Goal: Task Accomplishment & Management: Manage account settings

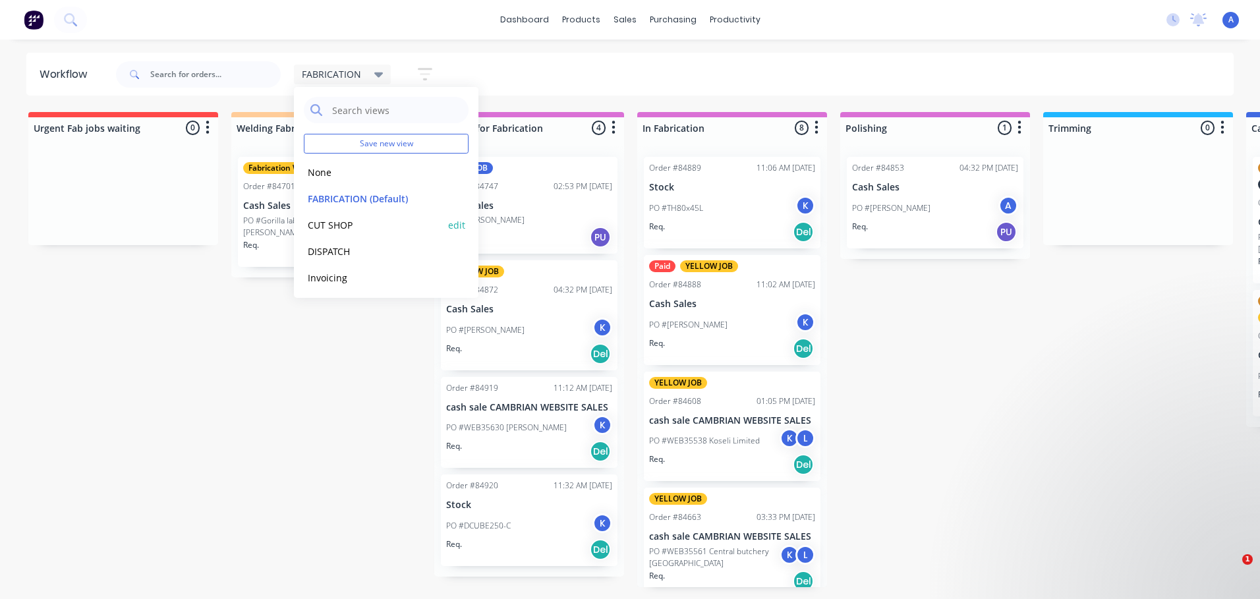
click at [339, 229] on button "CUT SHOP" at bounding box center [374, 224] width 140 height 15
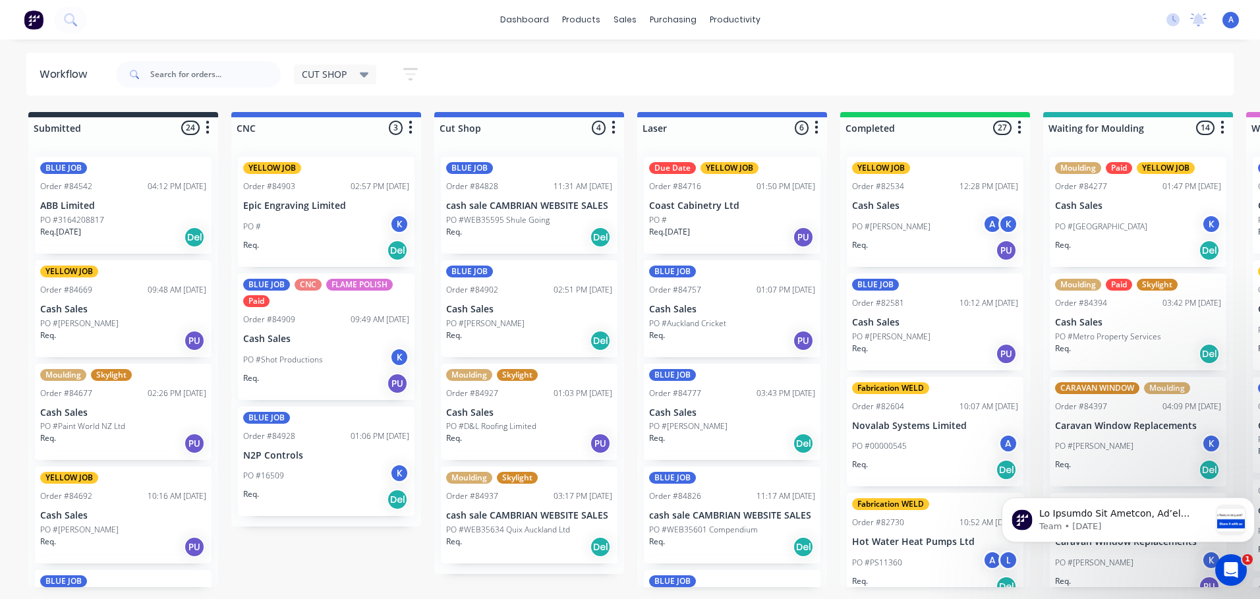
click at [515, 221] on p "PO #WEB35595 Shule Going" at bounding box center [497, 220] width 103 height 12
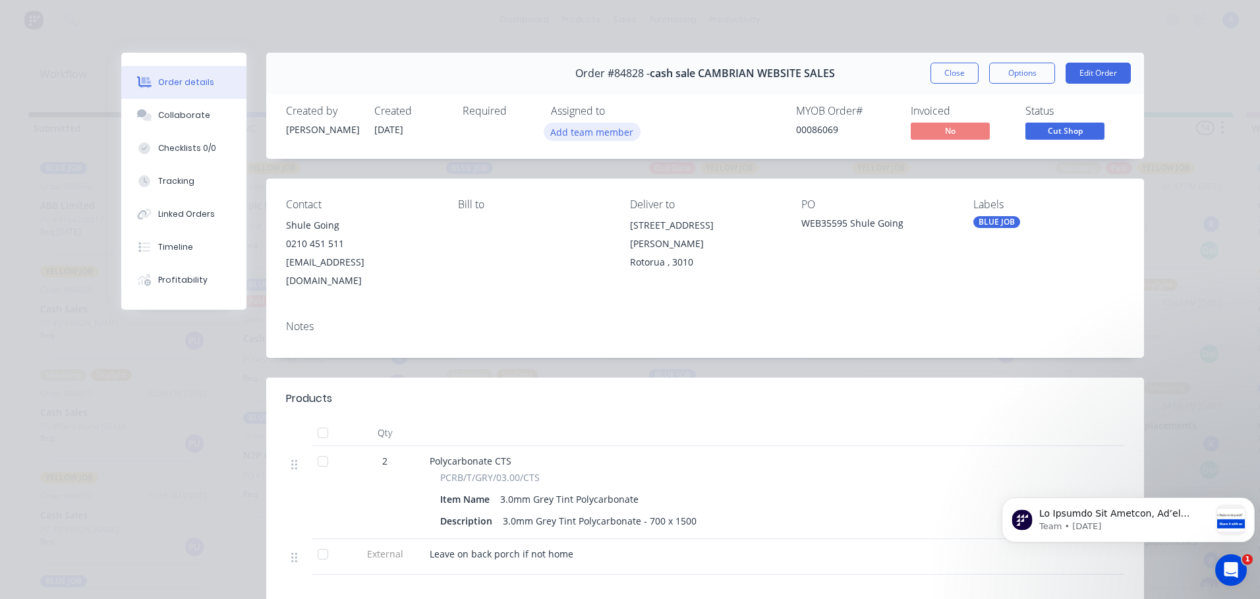
click at [609, 130] on button "Add team member" at bounding box center [592, 132] width 97 height 18
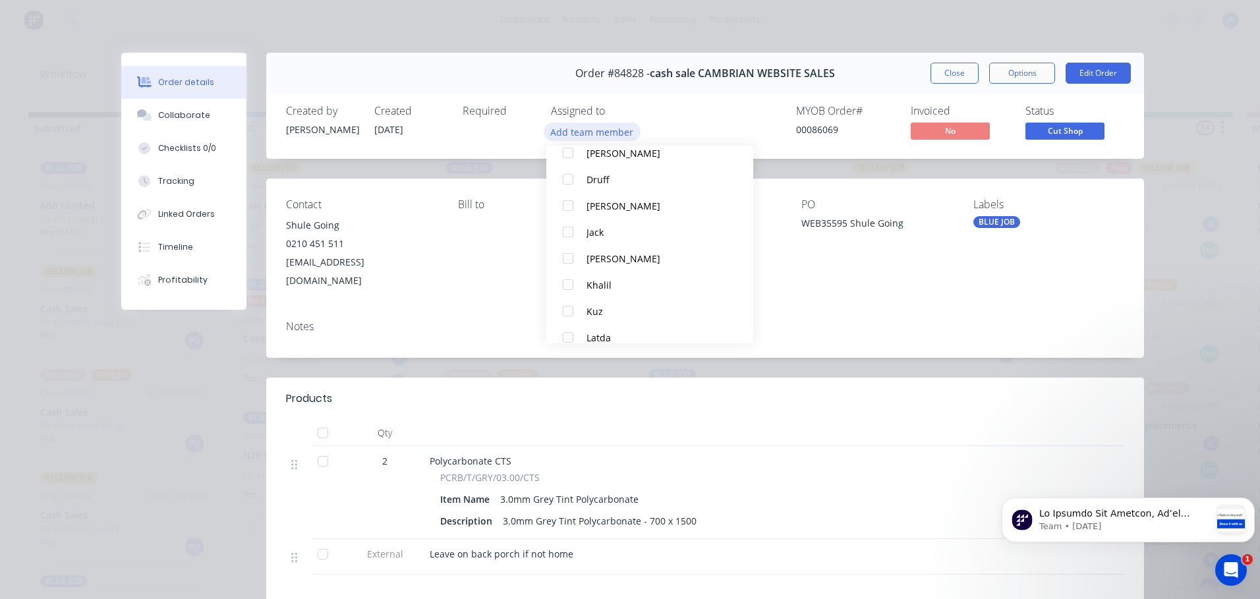
scroll to position [138, 0]
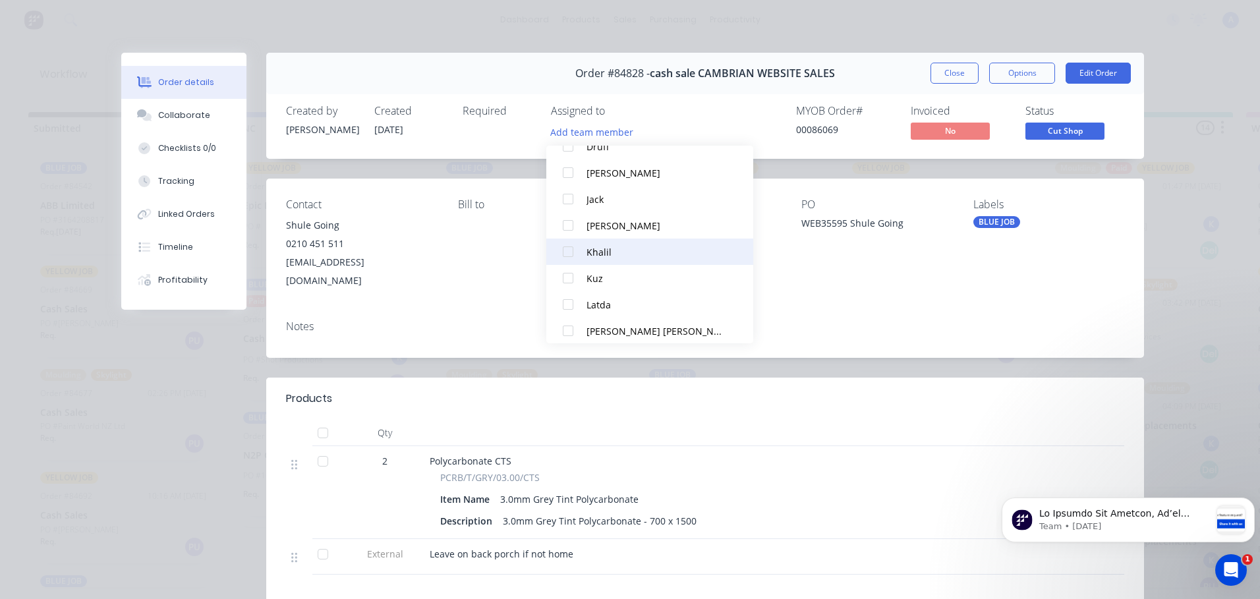
click at [617, 258] on div "Khalil" at bounding box center [655, 252] width 139 height 14
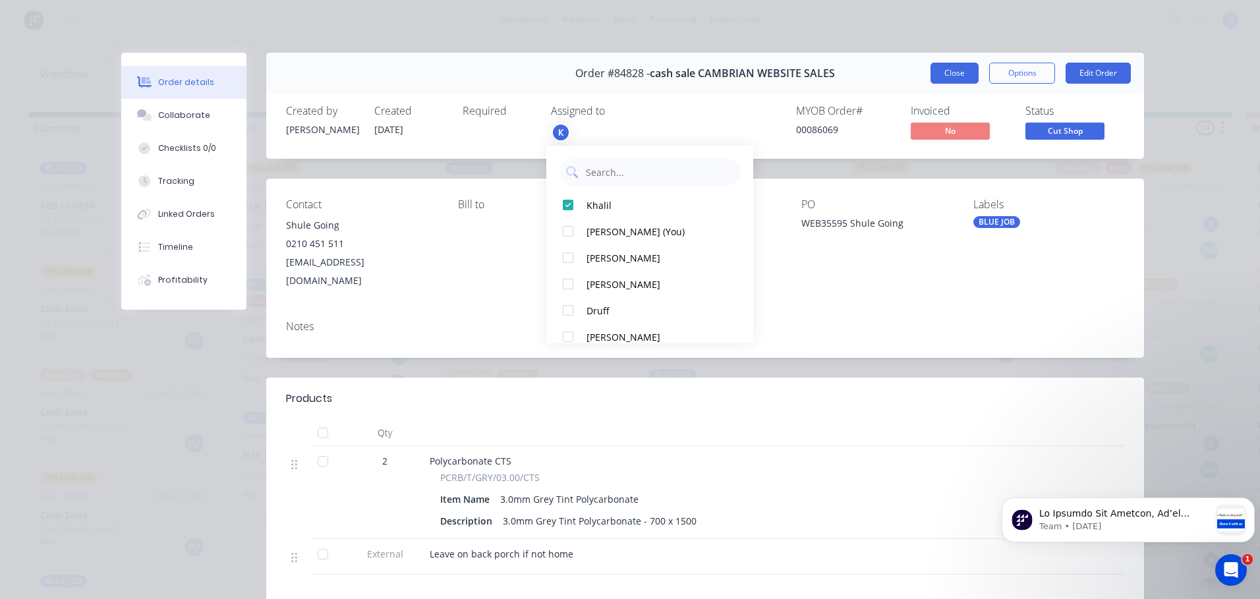
click at [957, 79] on button "Close" at bounding box center [954, 73] width 48 height 21
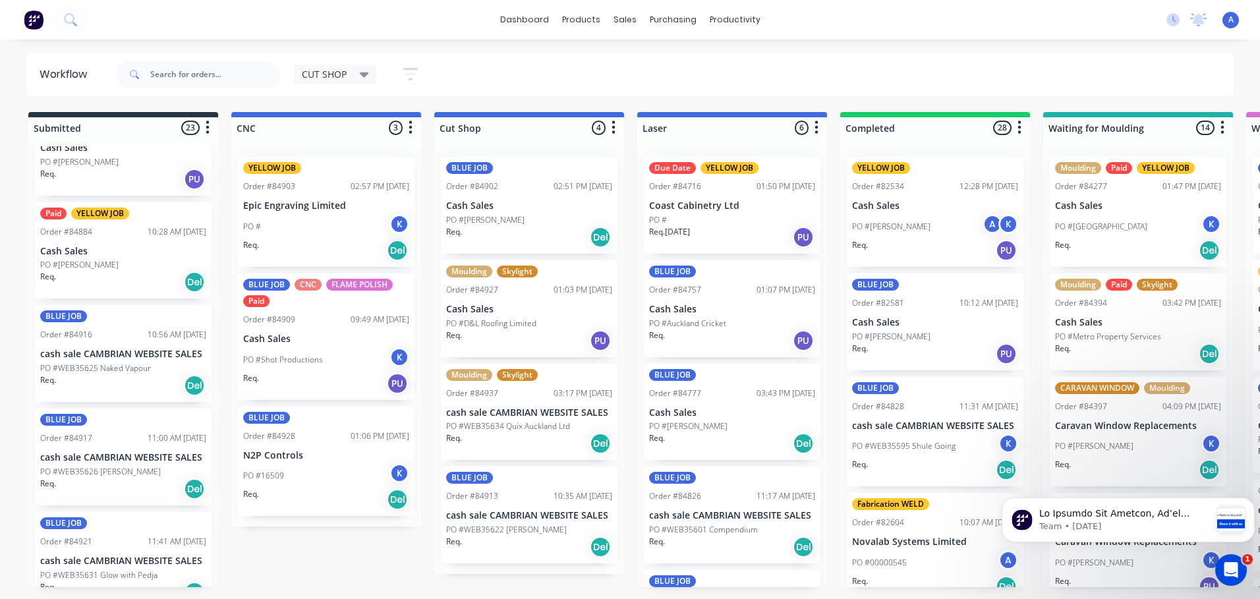
click at [528, 534] on p "PO #WEB35622 [PERSON_NAME]" at bounding box center [506, 530] width 121 height 12
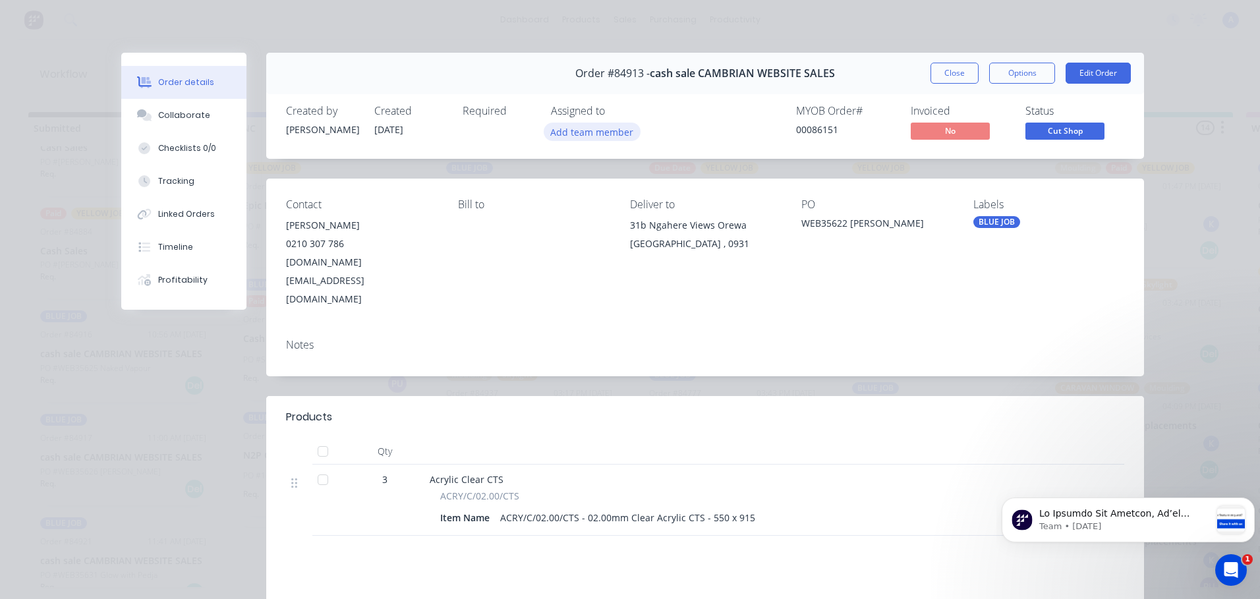
click at [594, 137] on button "Add team member" at bounding box center [592, 132] width 97 height 18
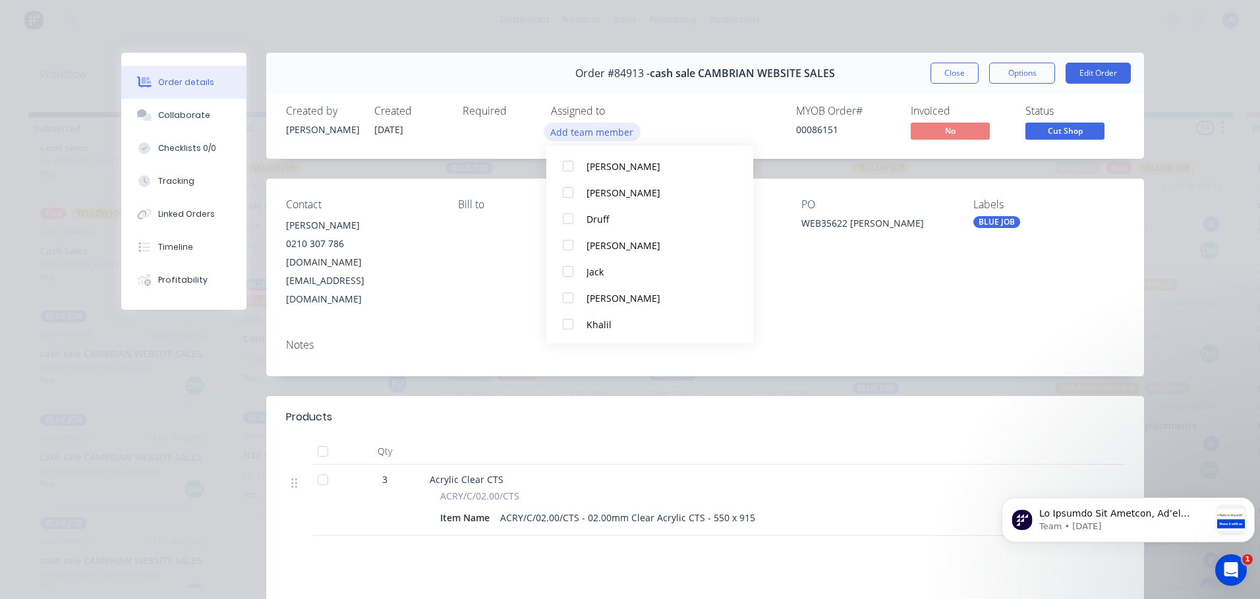
scroll to position [68, 0]
click at [612, 334] on button "Khalil" at bounding box center [649, 321] width 207 height 26
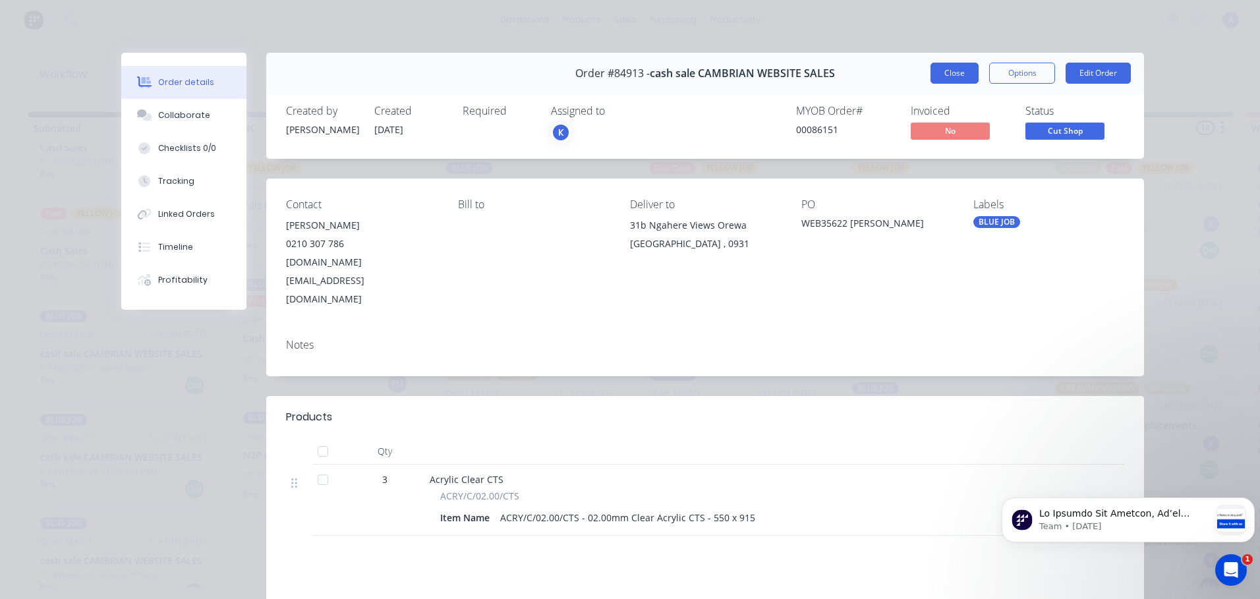
click at [945, 78] on button "Close" at bounding box center [954, 73] width 48 height 21
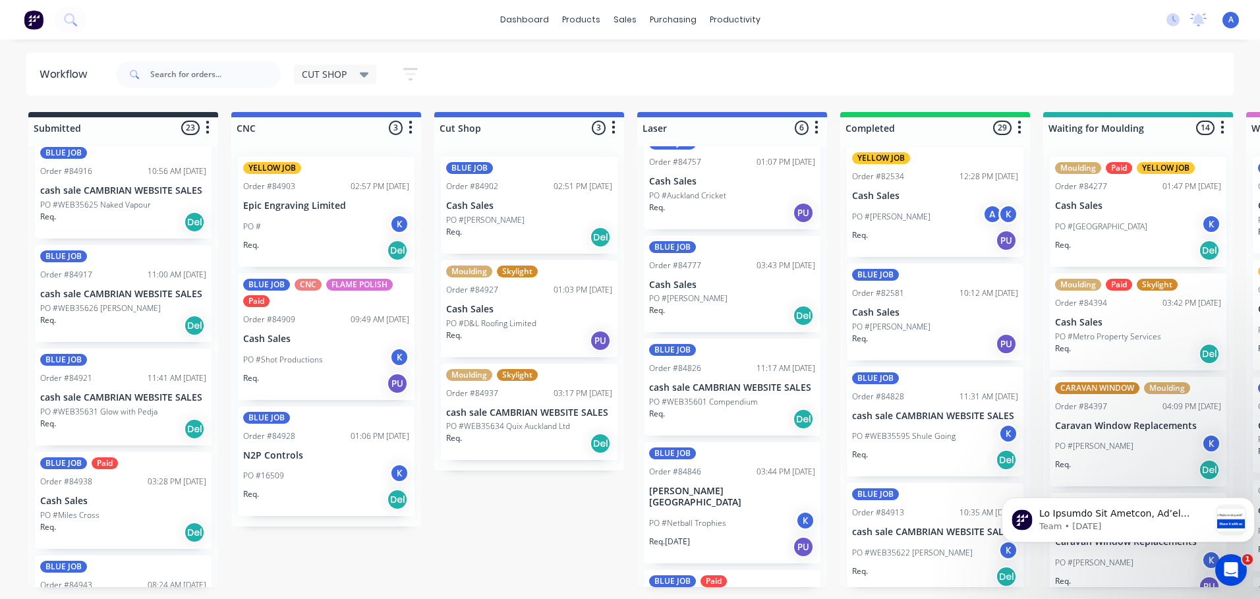
scroll to position [928, 0]
click at [188, 76] on input "text" at bounding box center [215, 74] width 130 height 26
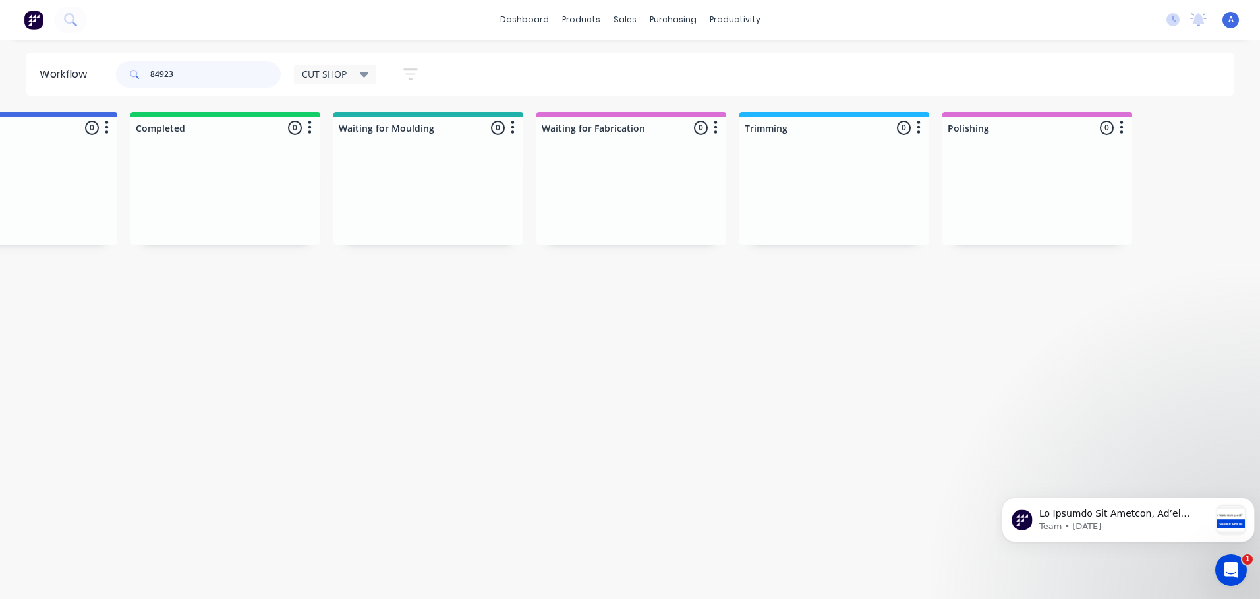
scroll to position [0, 0]
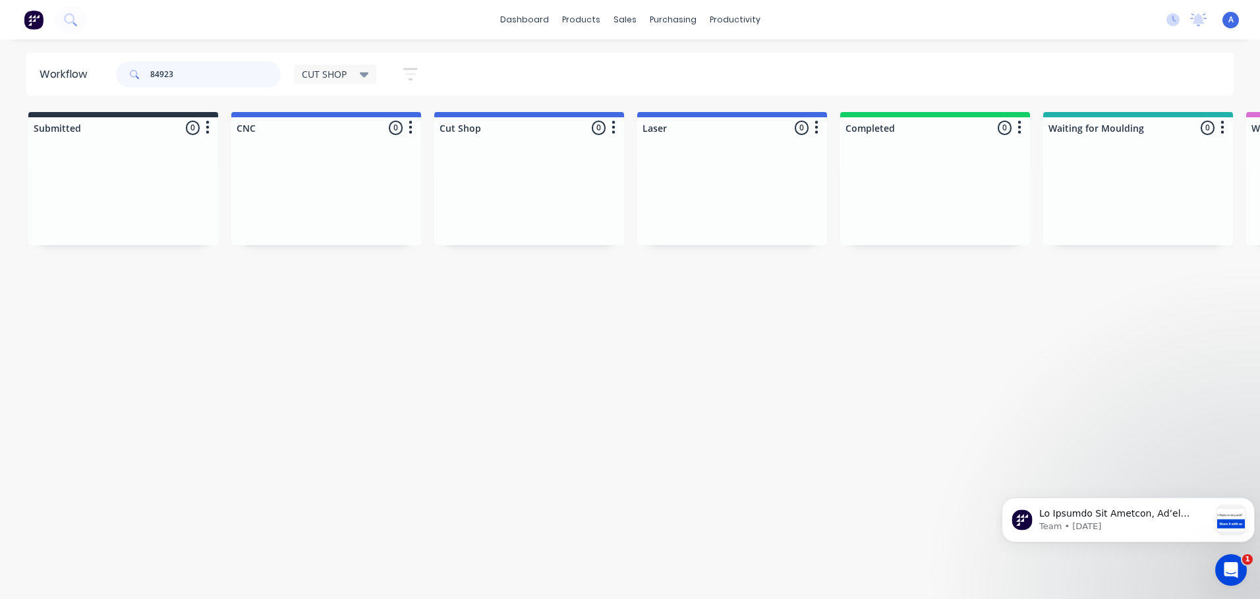
type input "84923"
click at [353, 78] on div "CUT SHOP" at bounding box center [335, 75] width 67 height 12
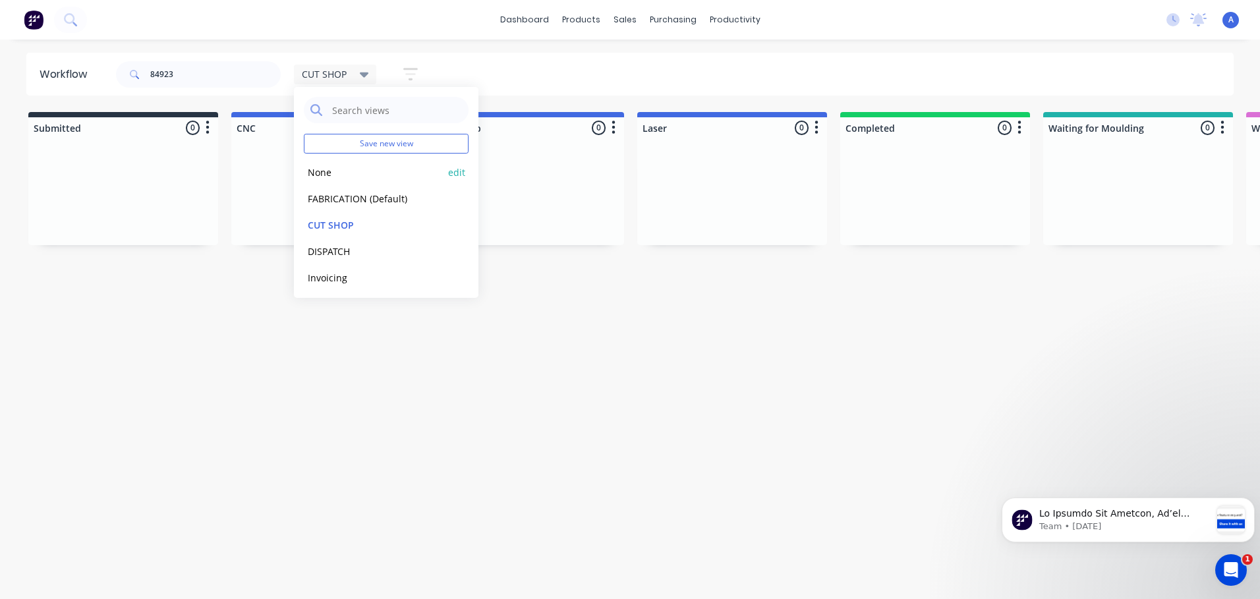
click at [356, 173] on button "None" at bounding box center [374, 172] width 140 height 15
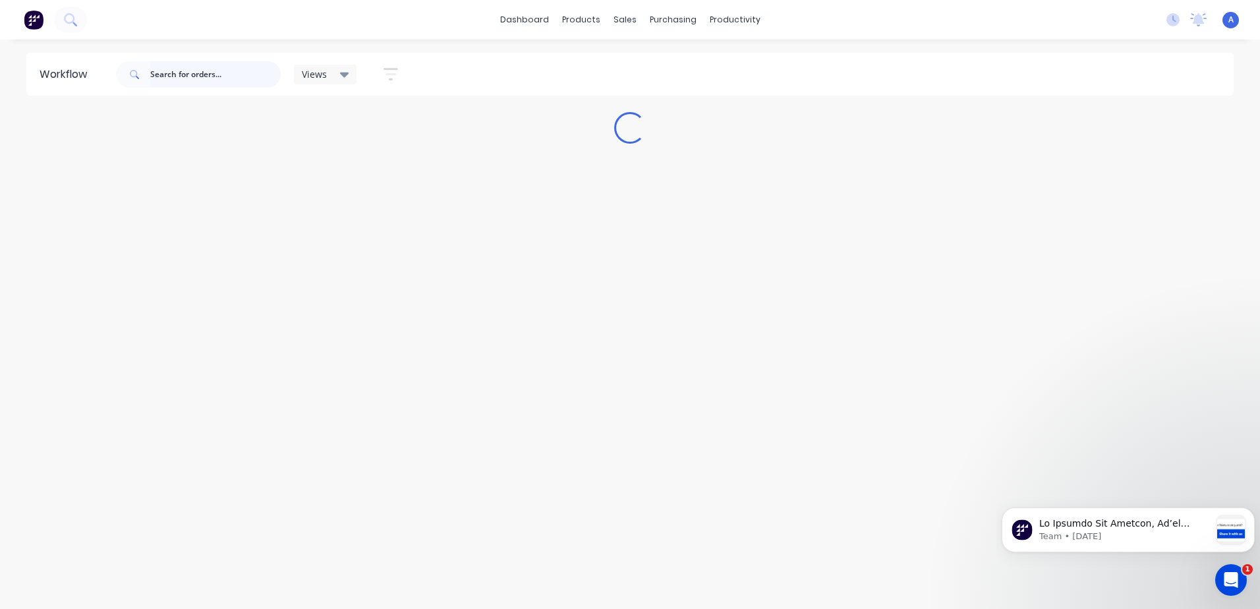
click at [213, 75] on input "text" at bounding box center [215, 74] width 130 height 26
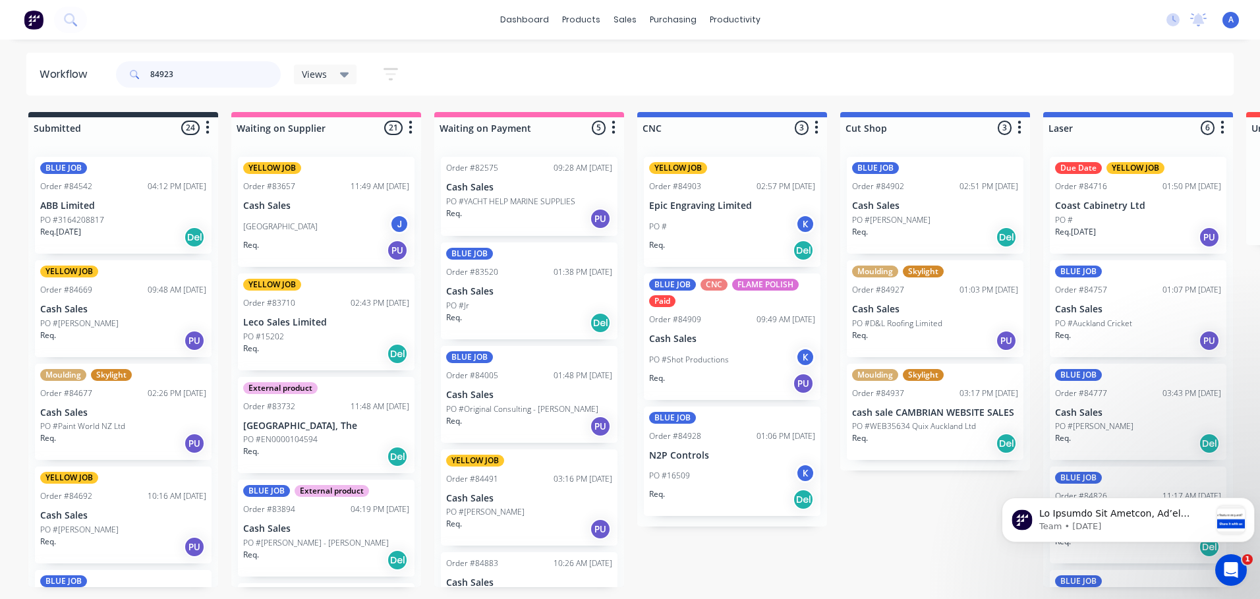
click at [200, 78] on input "84923" at bounding box center [215, 74] width 130 height 26
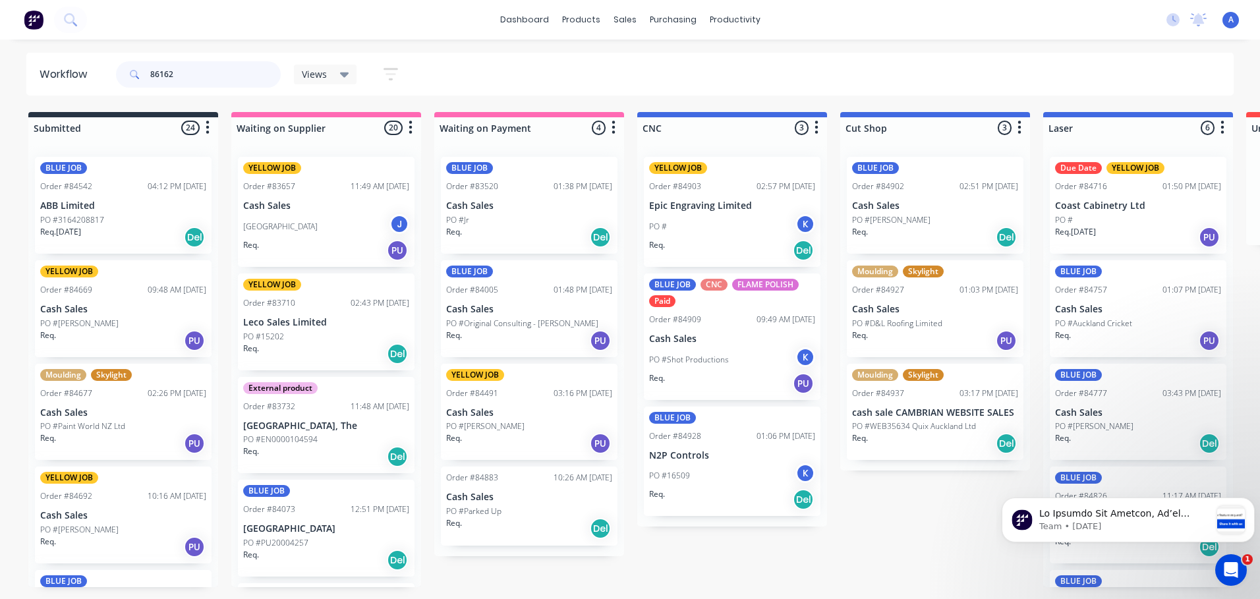
type input "86162"
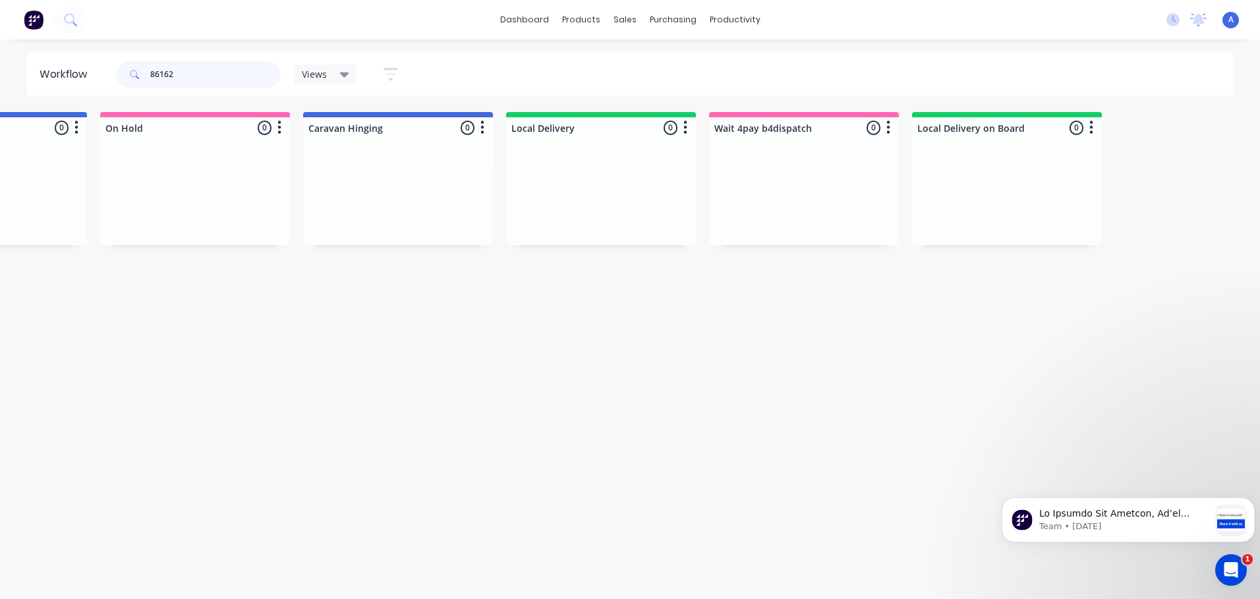
scroll to position [0, 3804]
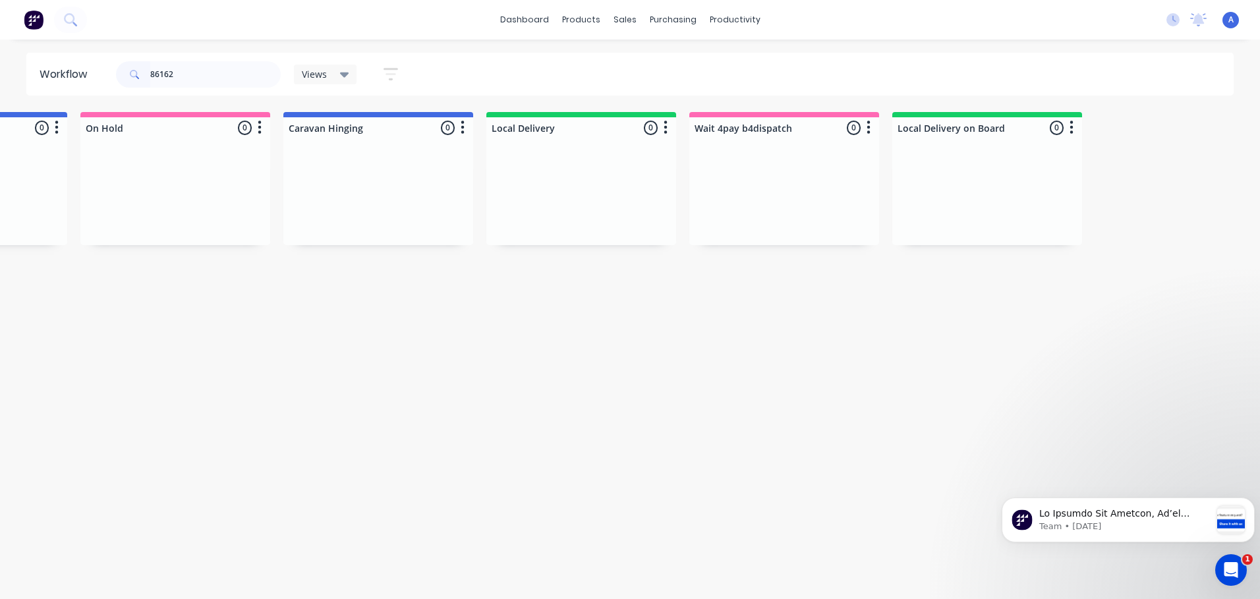
click at [344, 74] on icon at bounding box center [344, 74] width 9 height 5
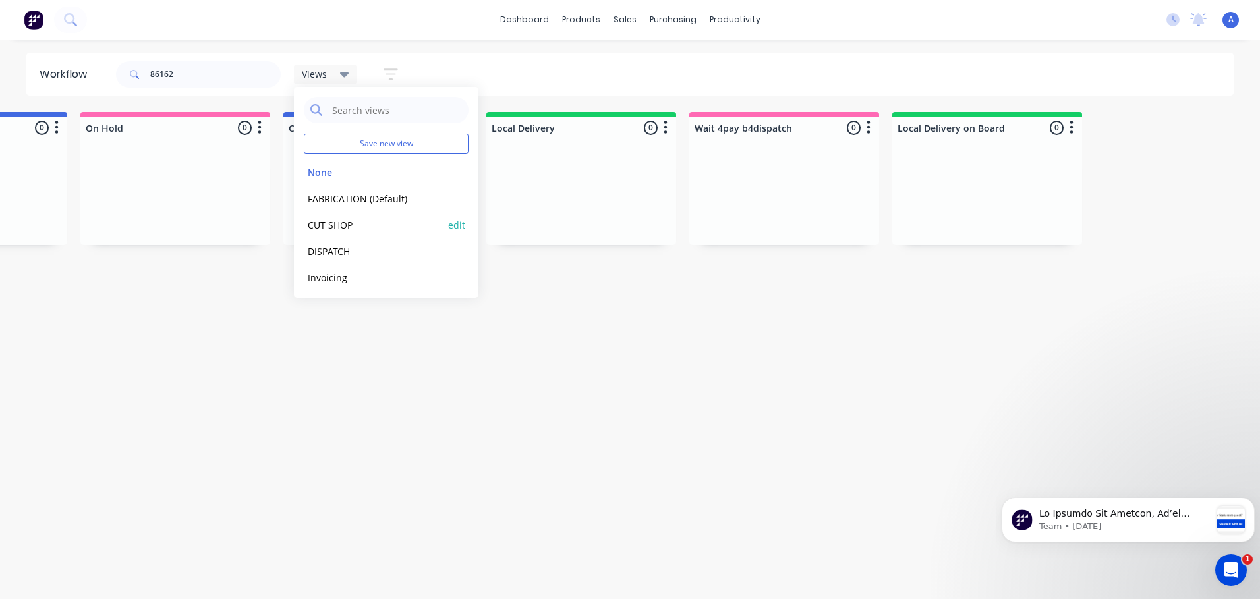
click at [358, 220] on button "CUT SHOP" at bounding box center [374, 224] width 140 height 15
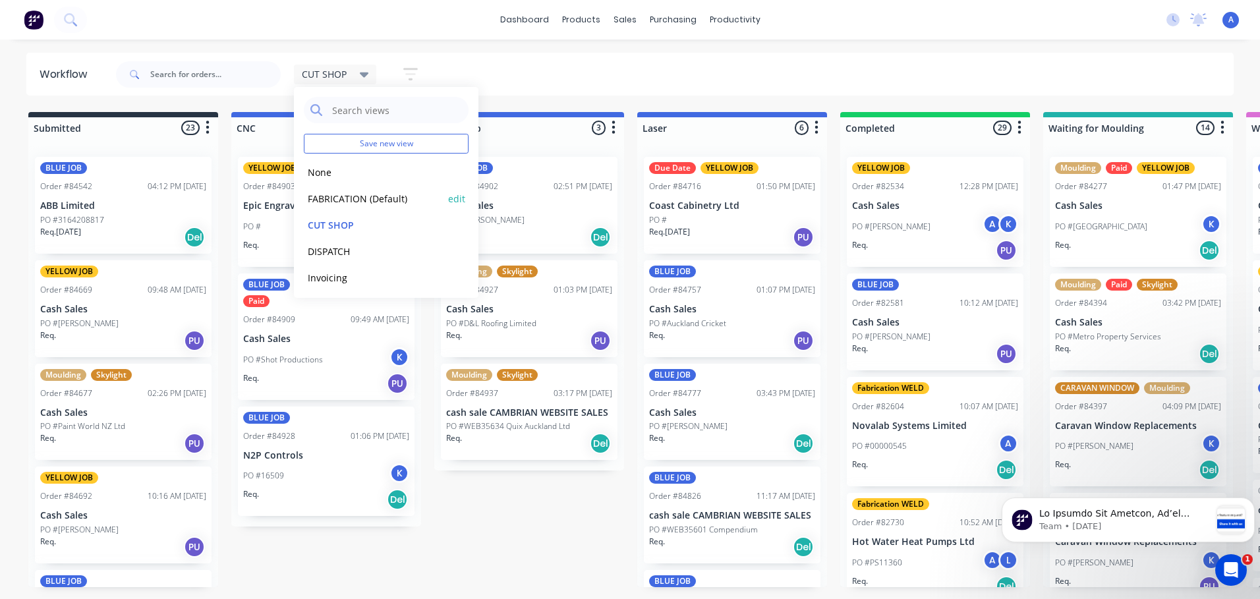
click at [386, 198] on button "FABRICATION (Default)" at bounding box center [374, 198] width 140 height 15
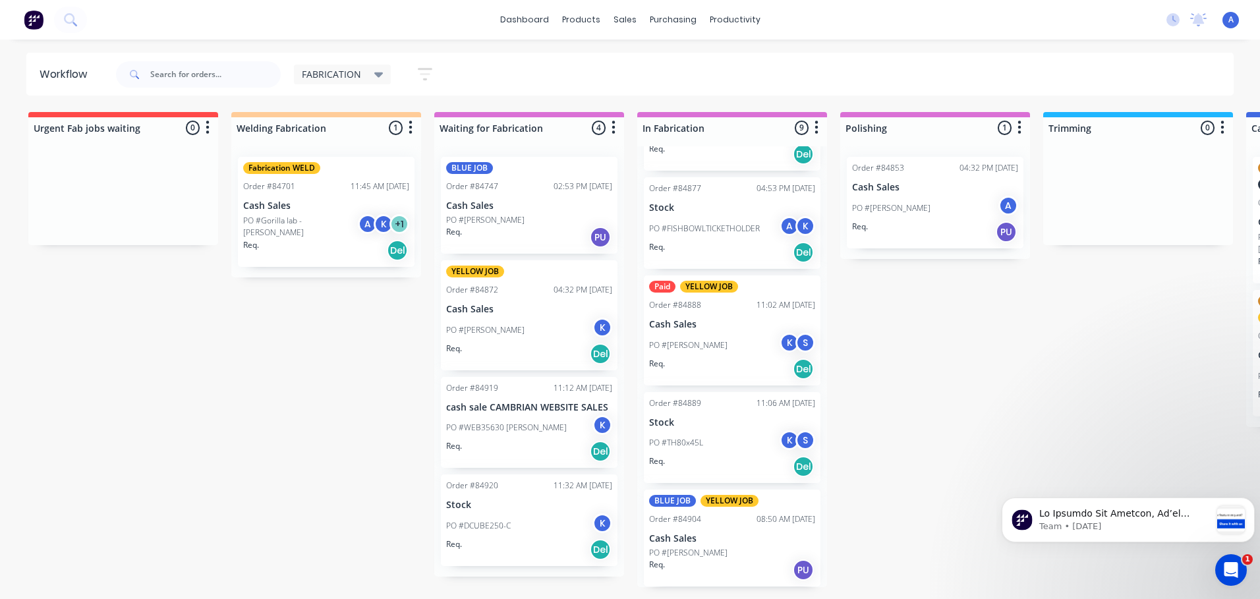
click at [726, 536] on p "Cash Sales" at bounding box center [732, 538] width 166 height 11
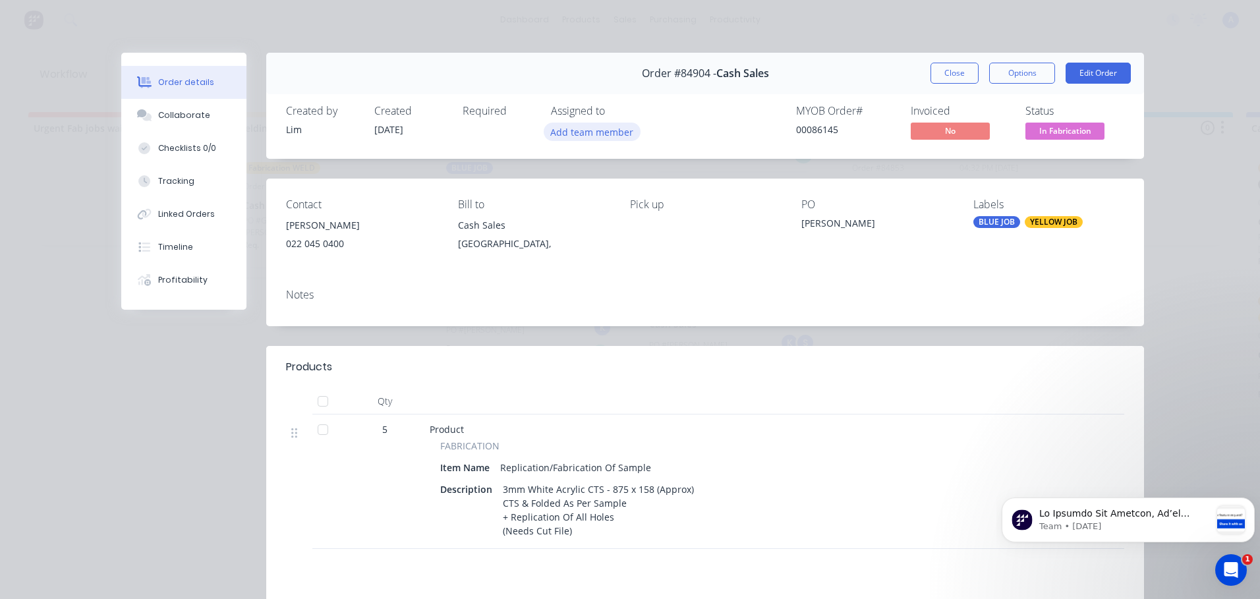
click at [585, 128] on button "Add team member" at bounding box center [592, 132] width 97 height 18
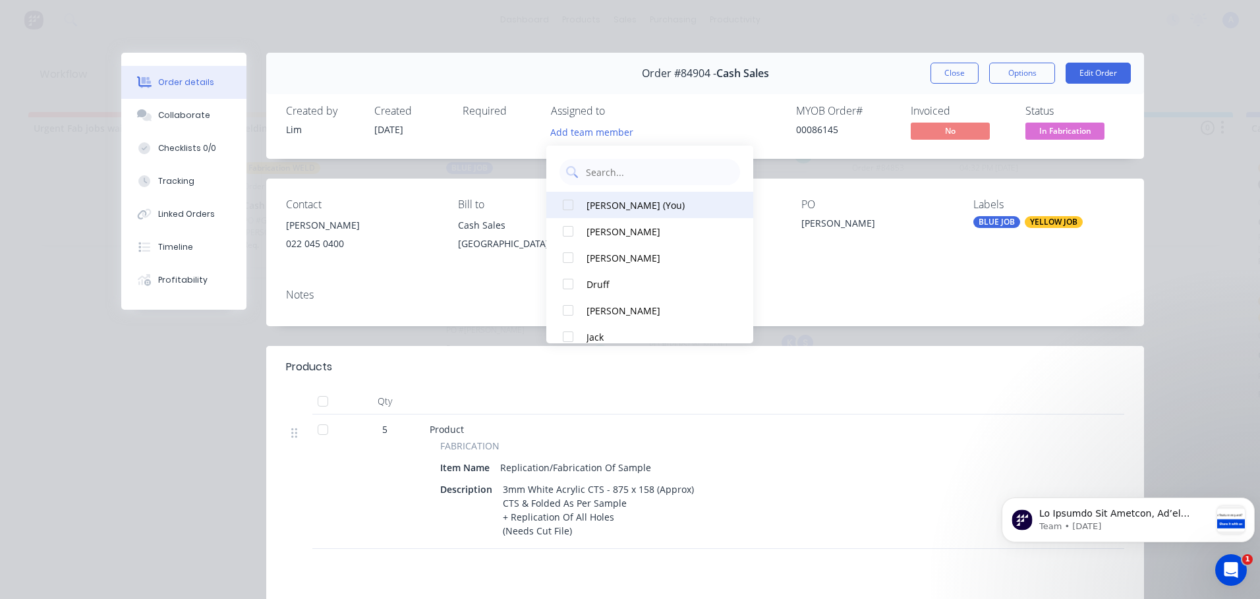
click at [625, 205] on div "[PERSON_NAME] (You)" at bounding box center [655, 205] width 139 height 14
click at [603, 233] on div "[PERSON_NAME]" at bounding box center [655, 232] width 139 height 14
click at [942, 76] on button "Close" at bounding box center [954, 73] width 48 height 21
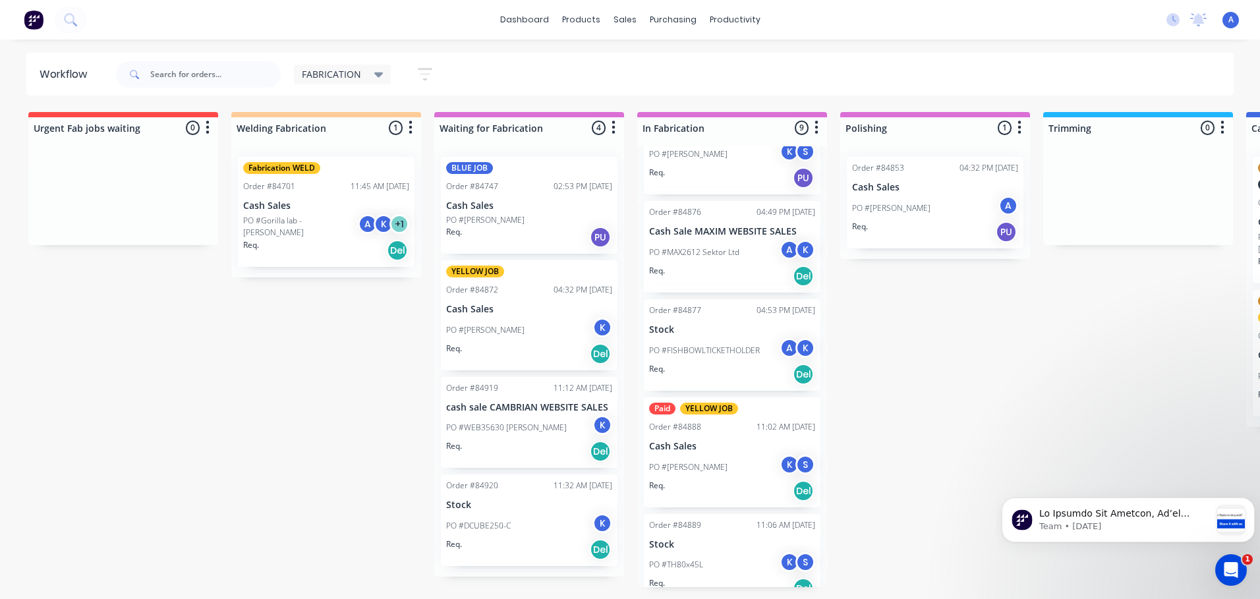
scroll to position [421, 0]
click at [719, 257] on p "PO #MAX2612 Sektor Ltd" at bounding box center [694, 253] width 90 height 12
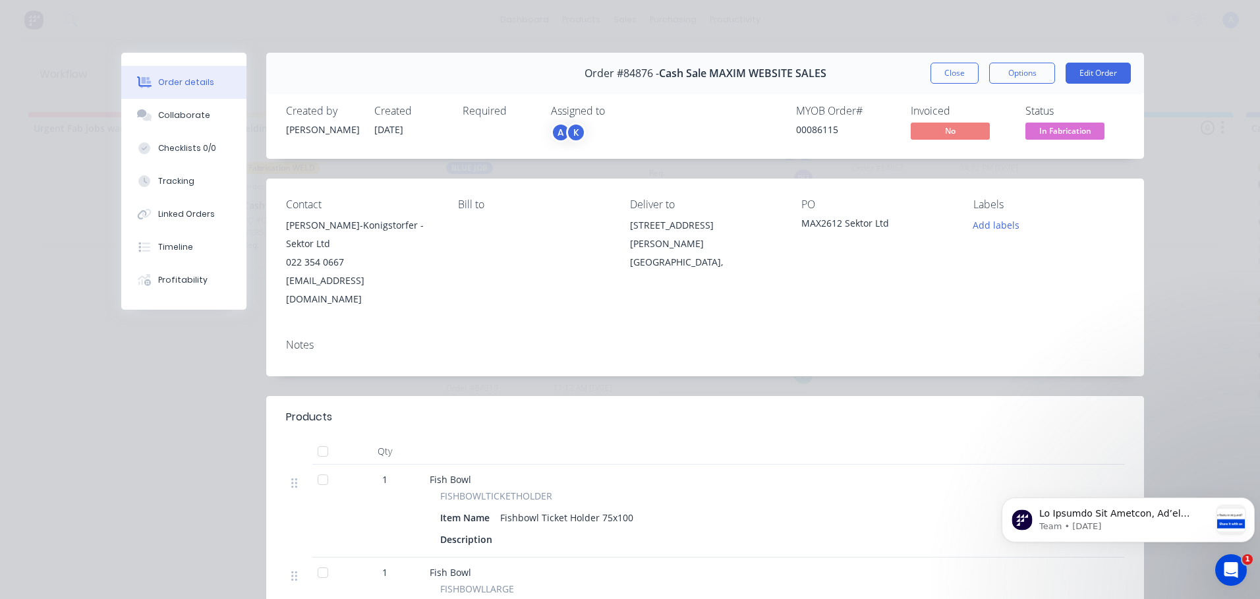
click at [1061, 126] on span "In Fabrication" at bounding box center [1064, 131] width 79 height 16
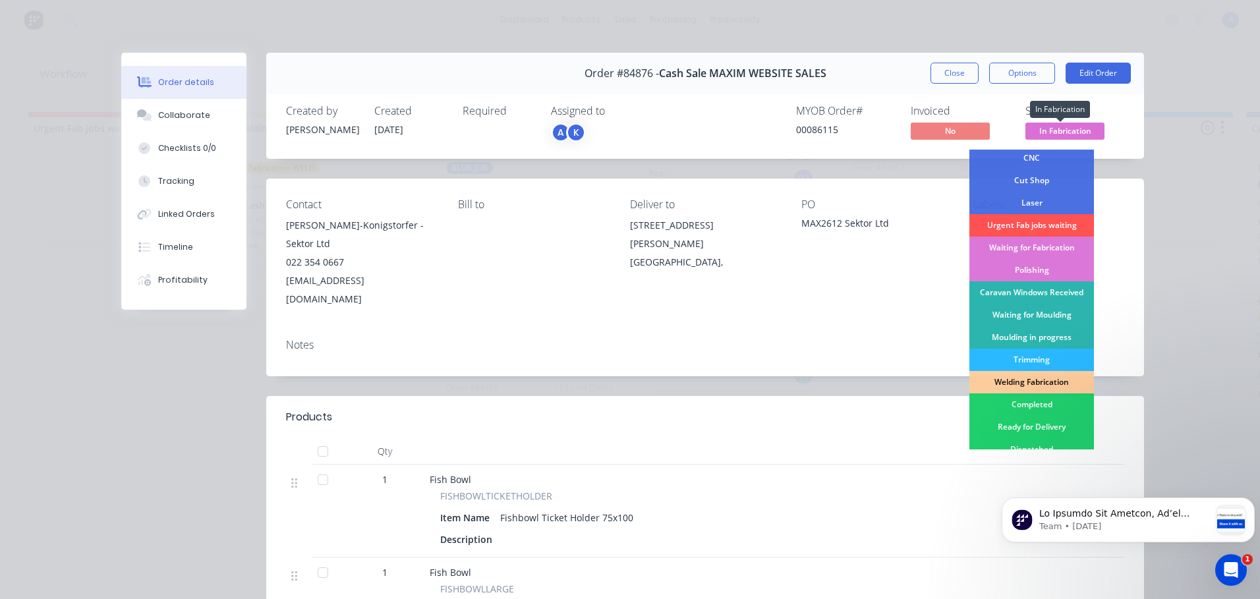
scroll to position [107, 0]
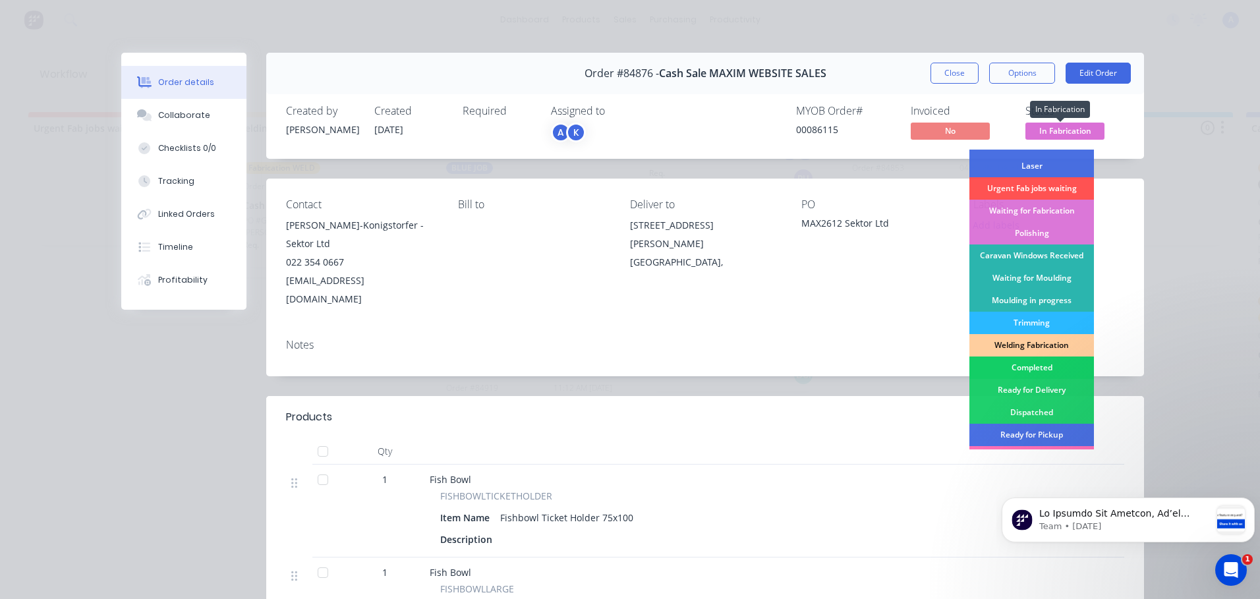
click at [1027, 372] on div "Completed" at bounding box center [1031, 367] width 125 height 22
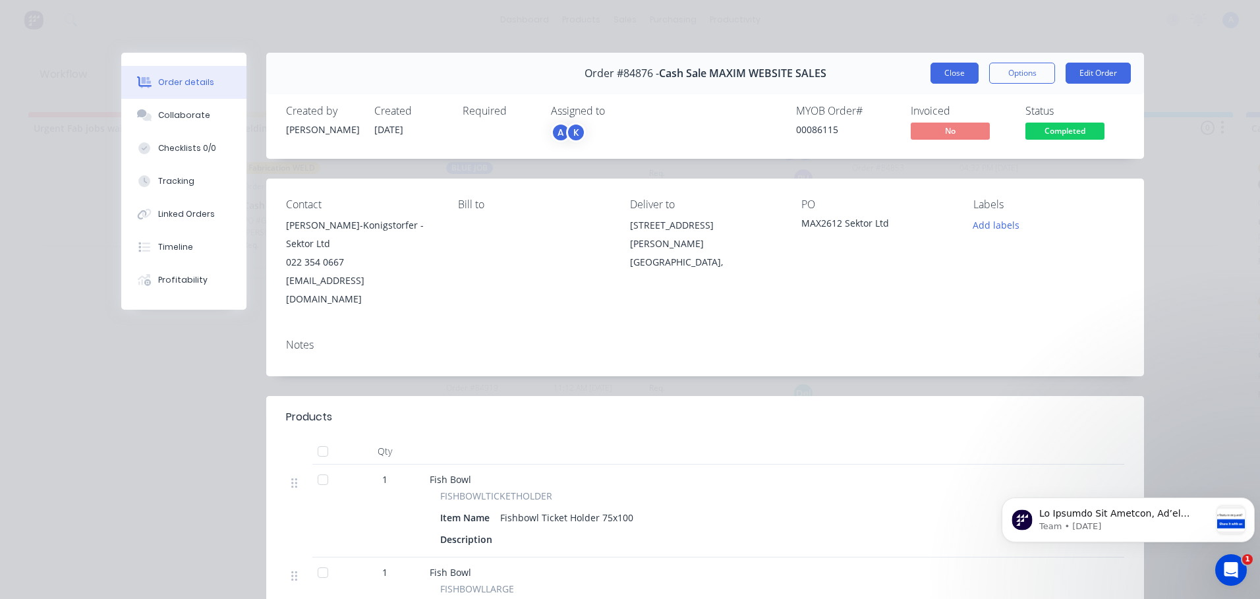
click at [942, 80] on button "Close" at bounding box center [954, 73] width 48 height 21
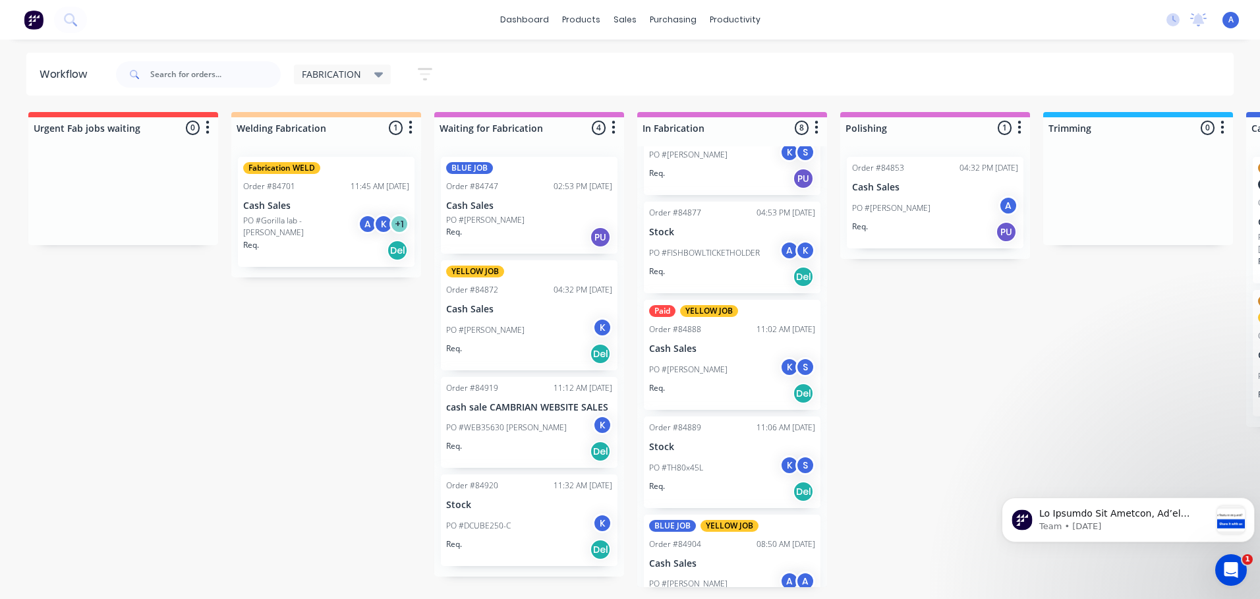
click at [721, 243] on div "PO #FISHBOWLTICKETHOLDER A K" at bounding box center [732, 253] width 166 height 25
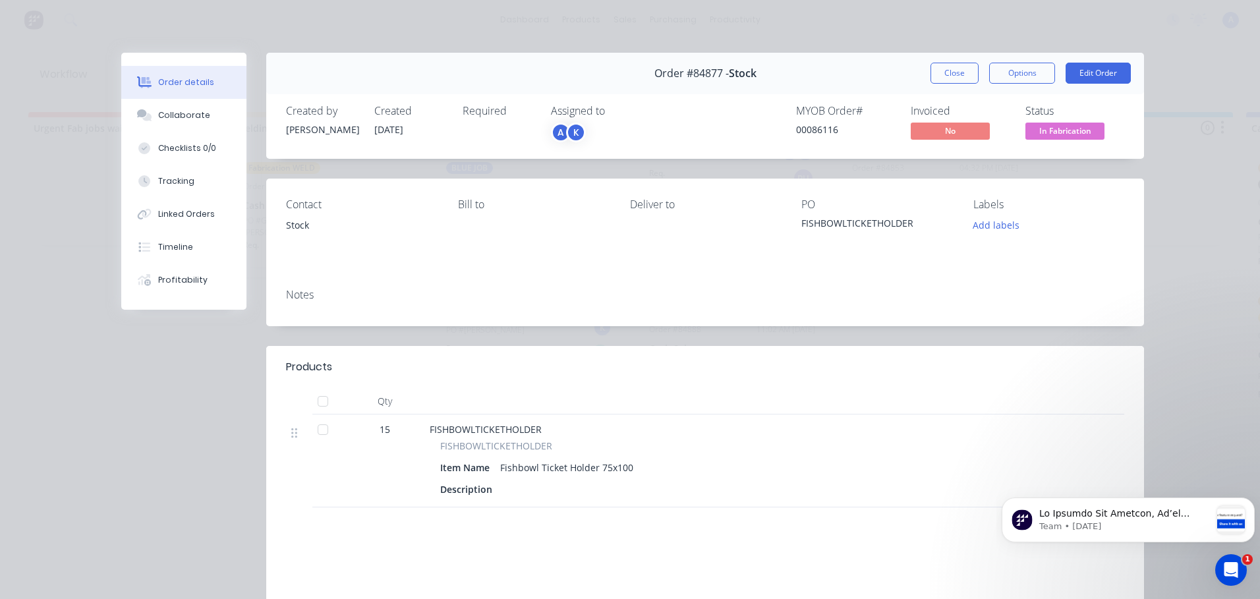
click at [1030, 132] on span "In Fabrication" at bounding box center [1064, 131] width 79 height 16
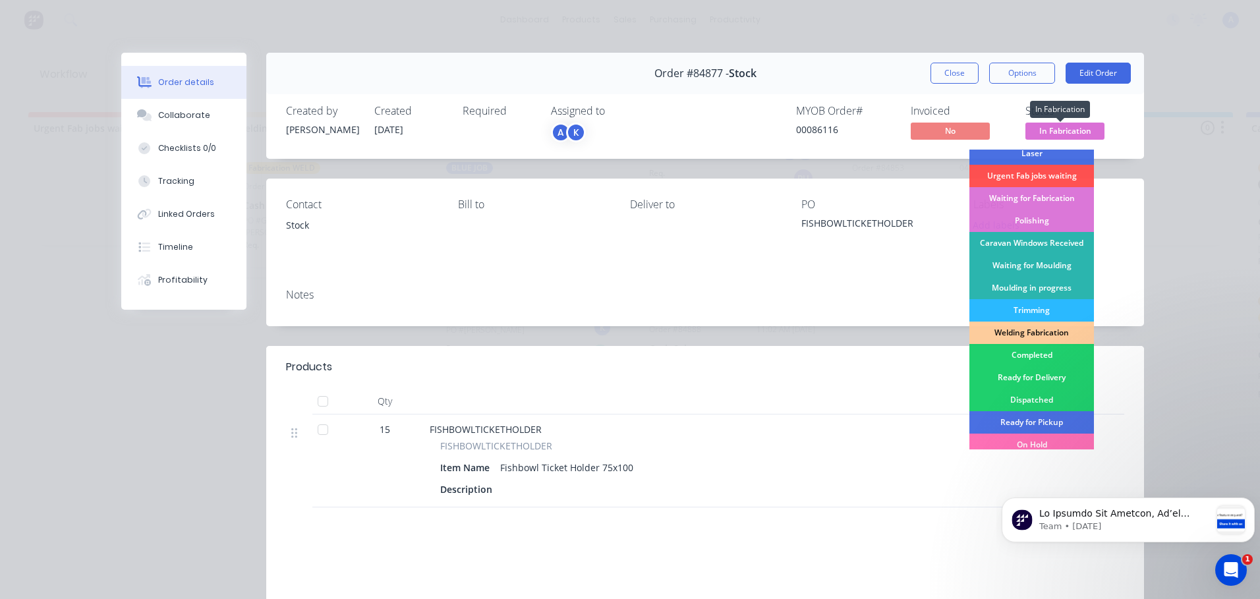
scroll to position [127, 0]
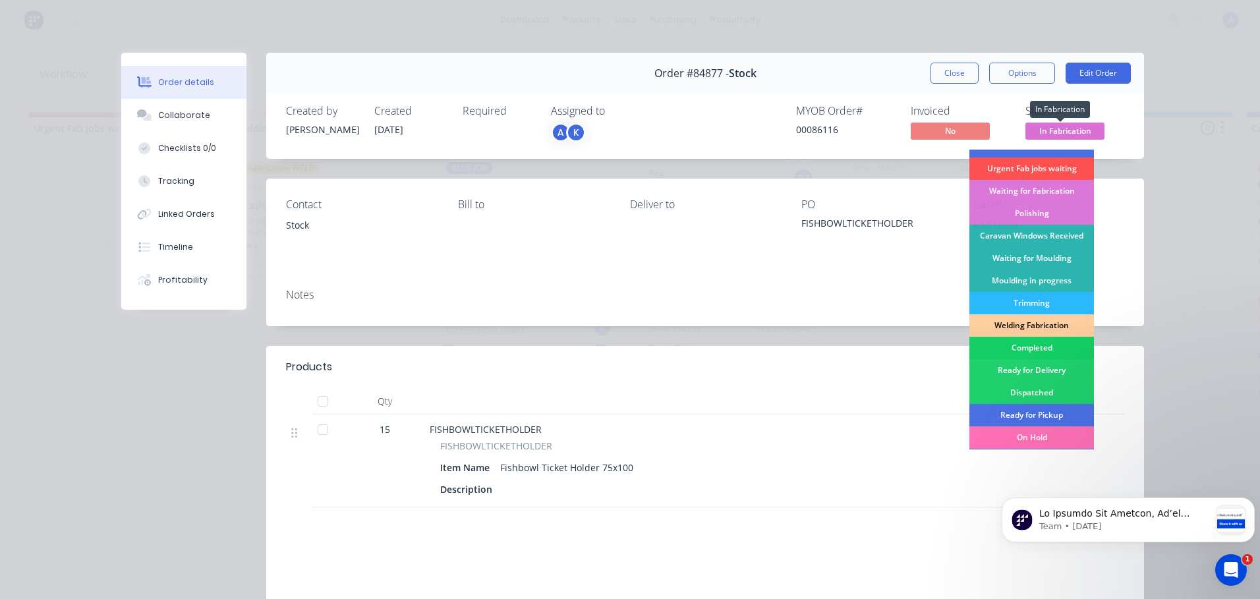
click at [1033, 349] on div "Completed" at bounding box center [1031, 348] width 125 height 22
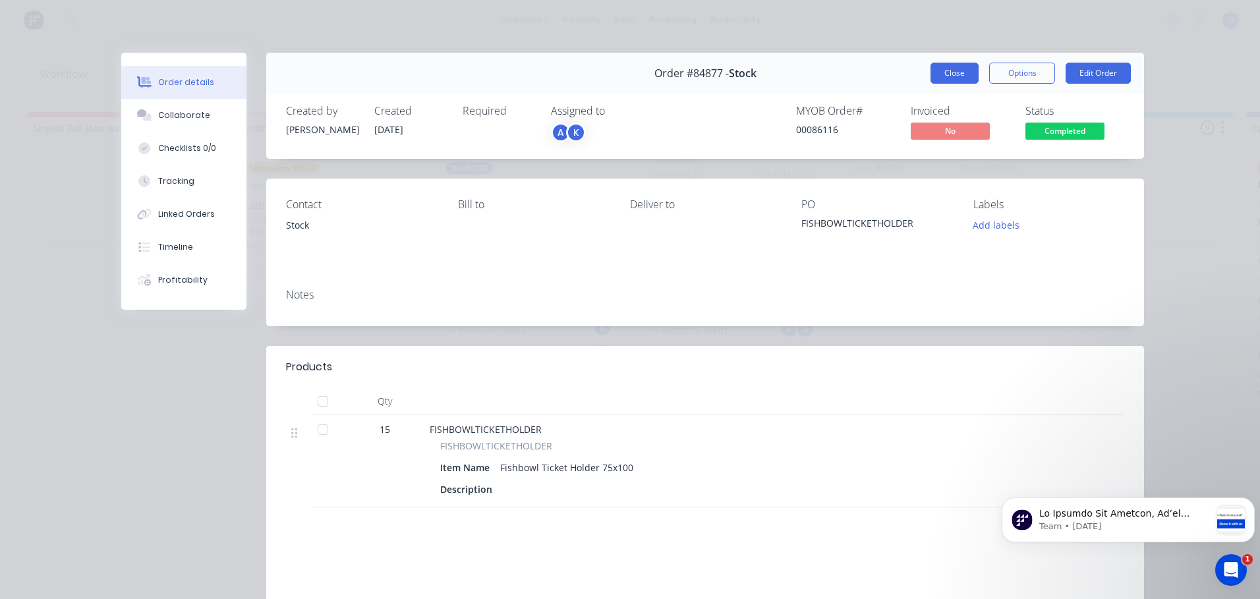
click at [948, 73] on button "Close" at bounding box center [954, 73] width 48 height 21
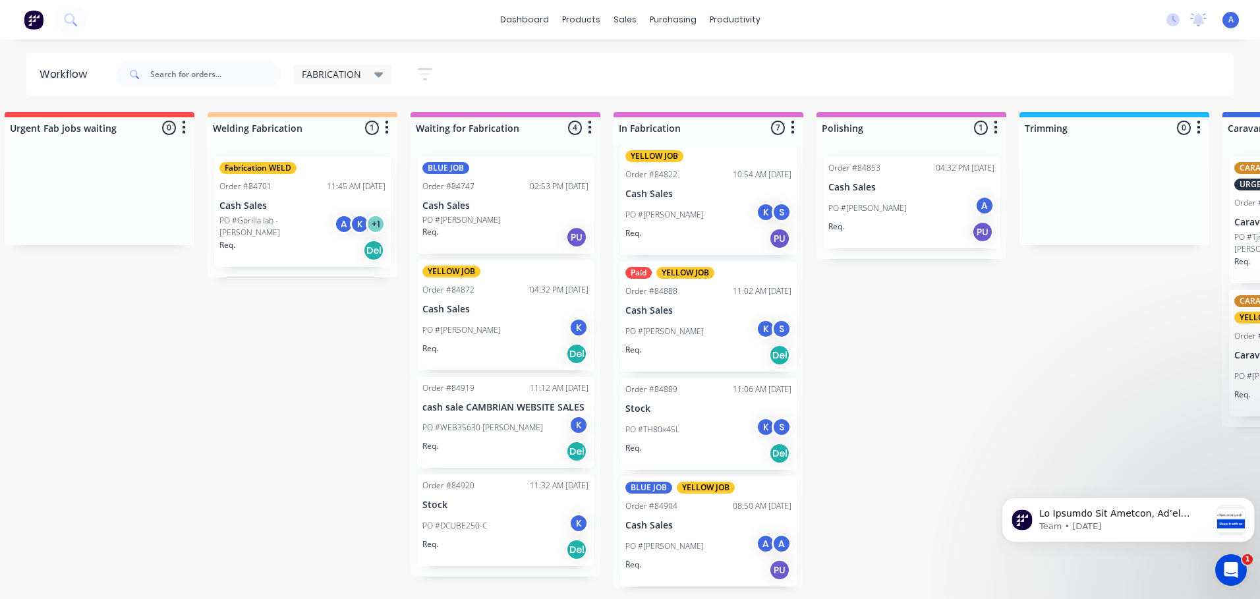
scroll to position [0, 0]
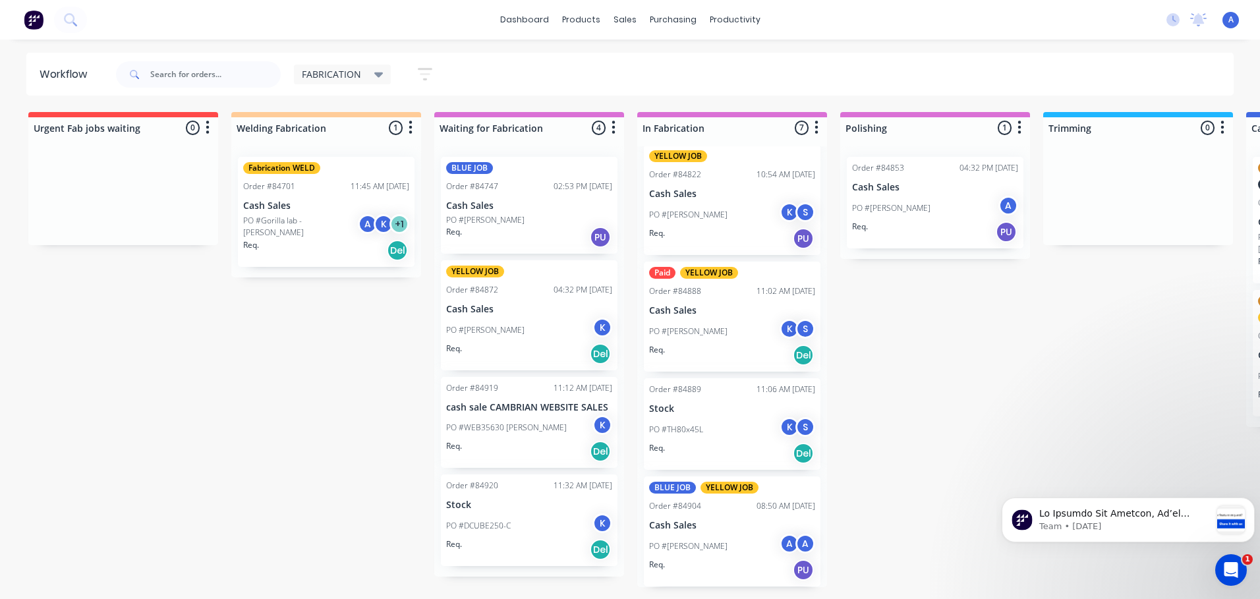
click at [349, 79] on span "FABRICATION" at bounding box center [331, 74] width 59 height 14
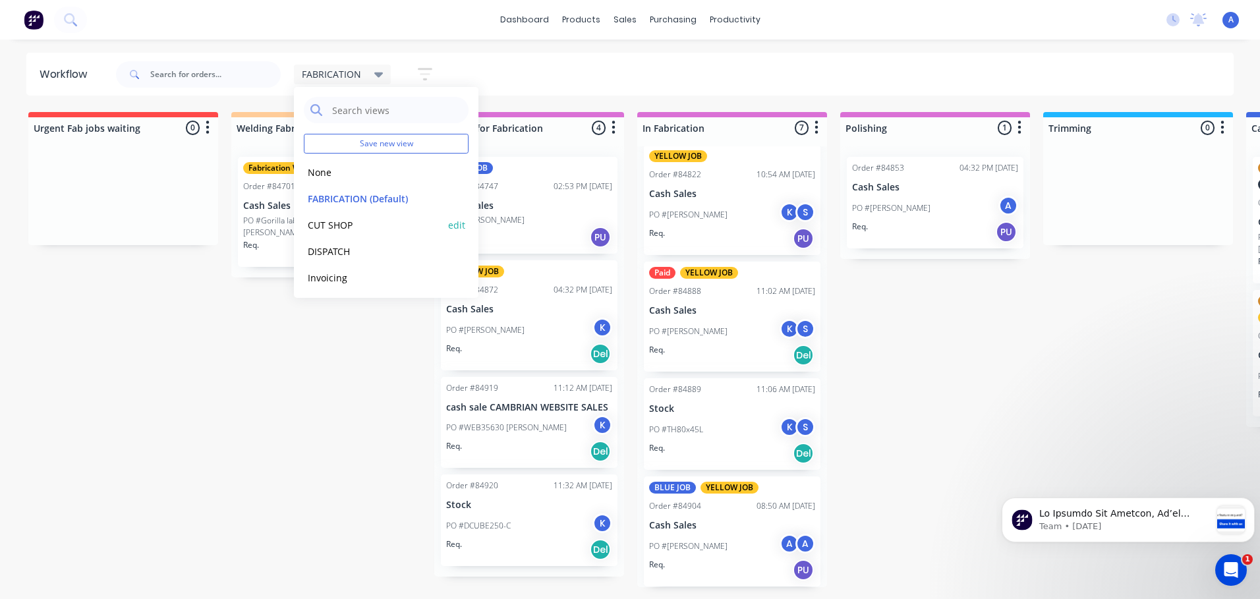
click at [341, 230] on button "CUT SHOP" at bounding box center [374, 224] width 140 height 15
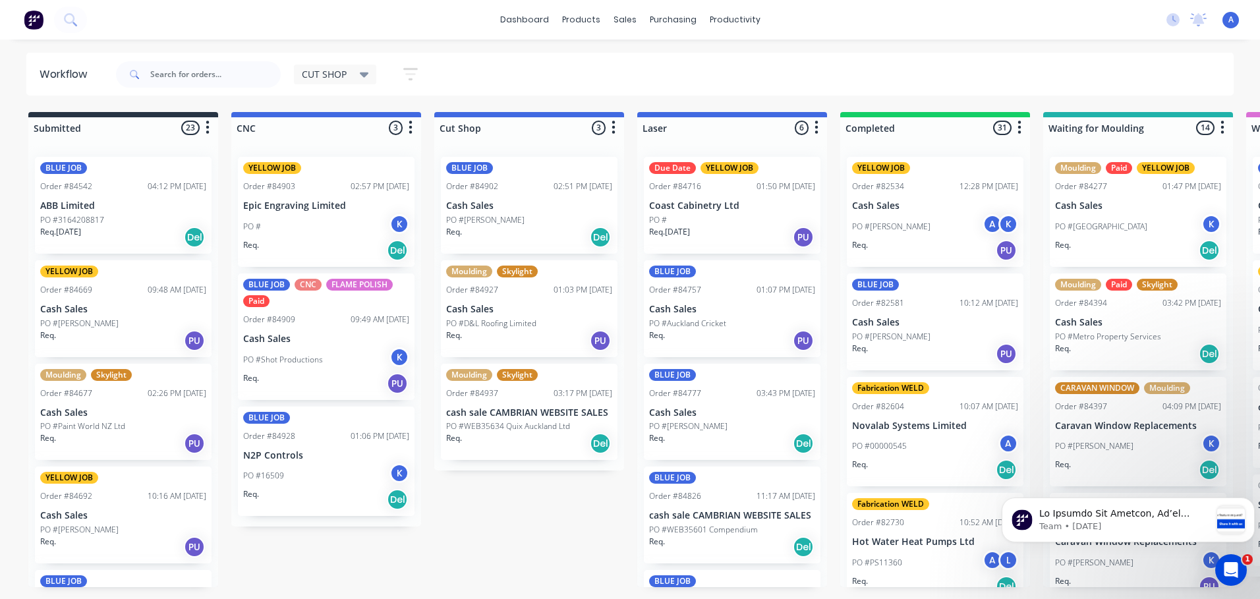
click at [521, 222] on div "PO #[PERSON_NAME]" at bounding box center [529, 220] width 166 height 12
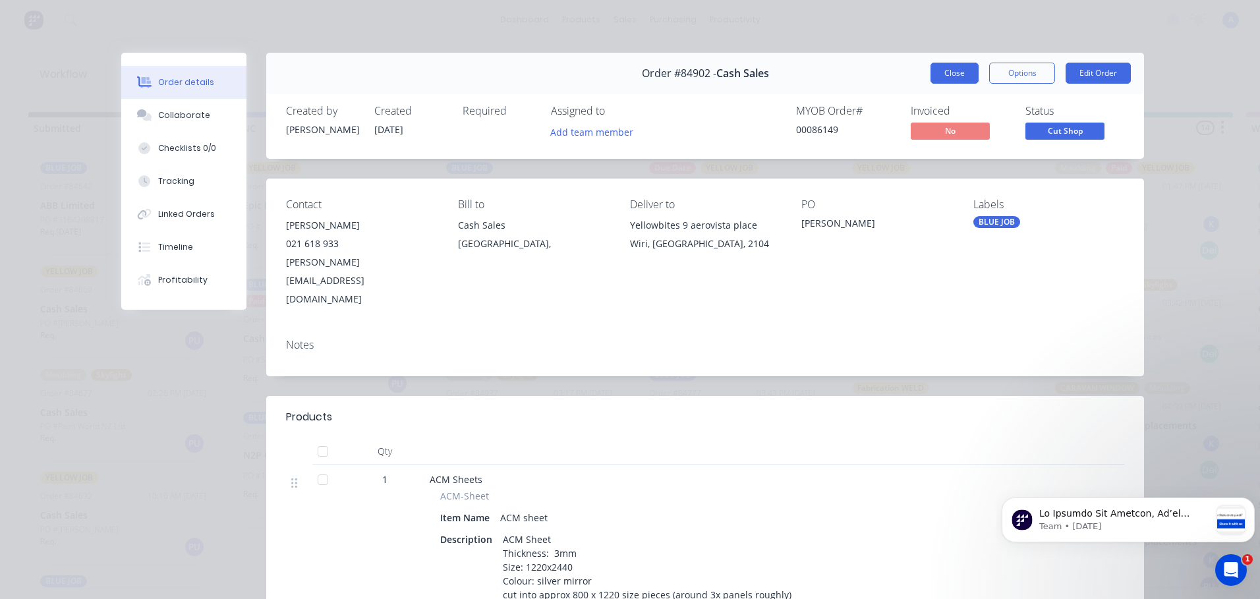
click at [948, 71] on button "Close" at bounding box center [954, 73] width 48 height 21
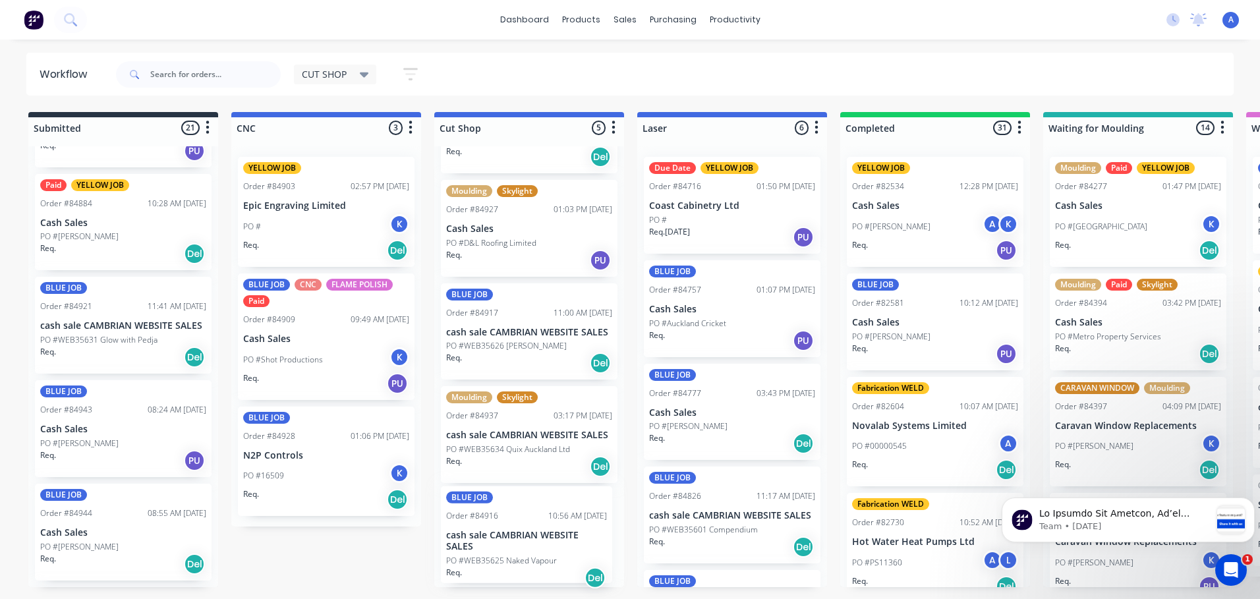
scroll to position [84, 0]
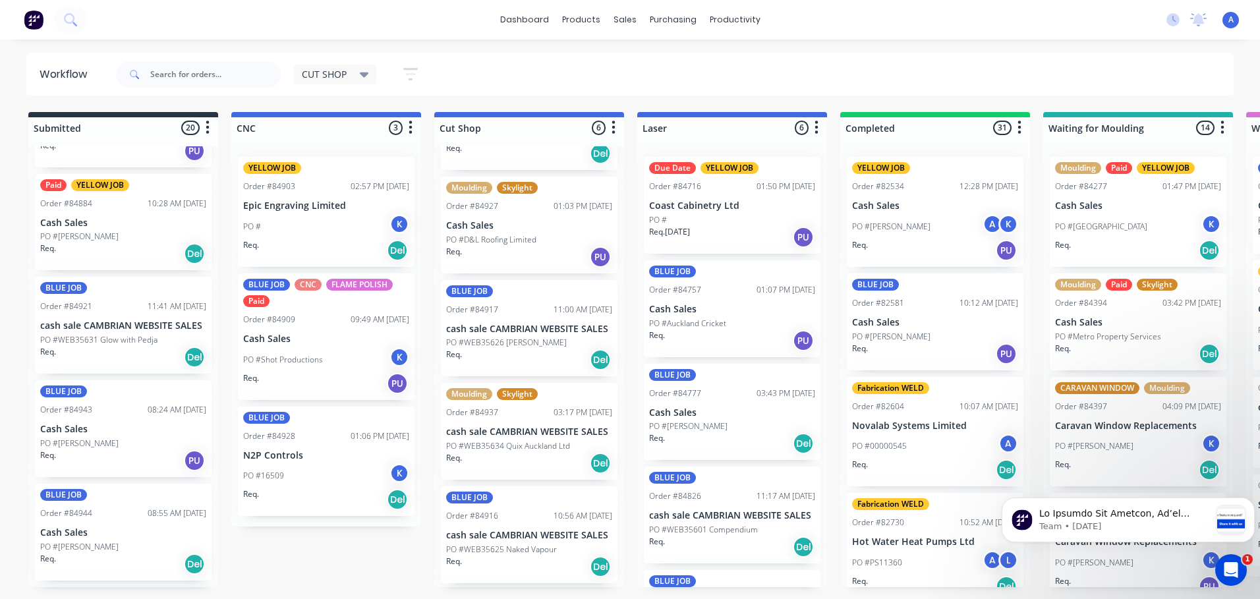
click at [364, 74] on icon at bounding box center [364, 74] width 9 height 5
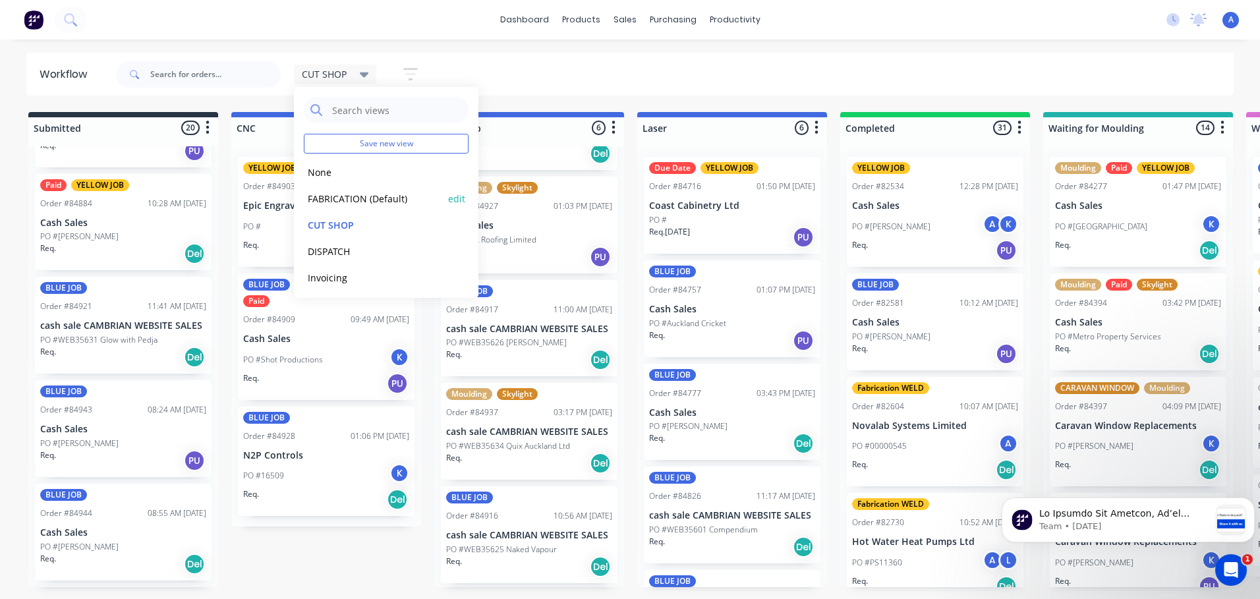
click at [402, 201] on button "FABRICATION (Default)" at bounding box center [374, 198] width 140 height 15
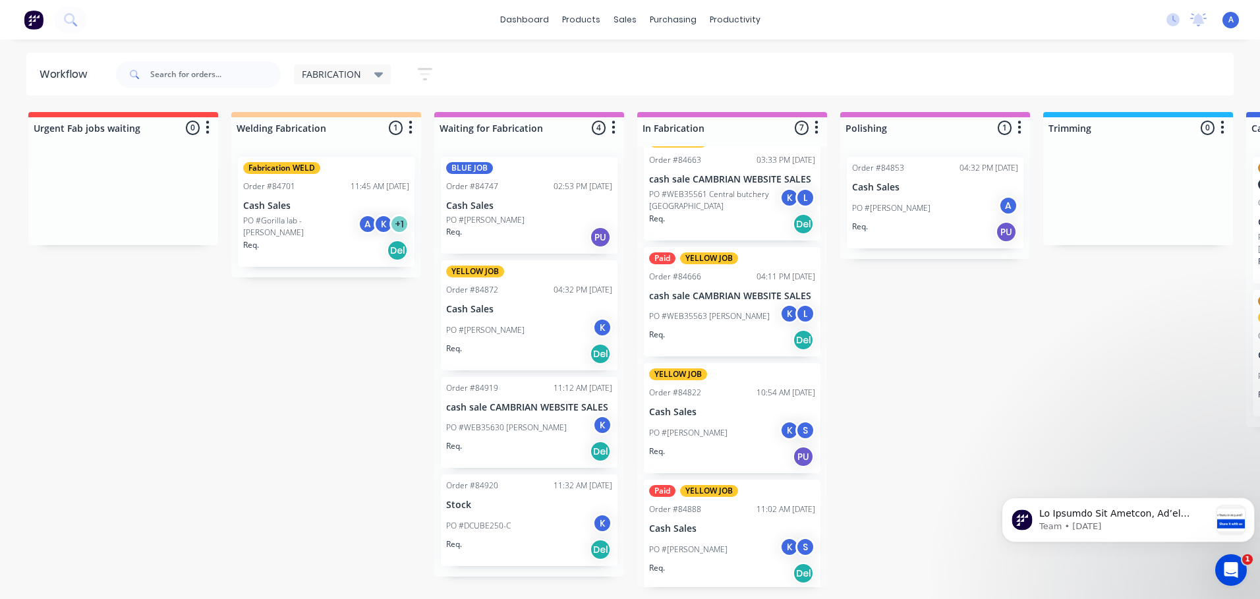
scroll to position [154, 0]
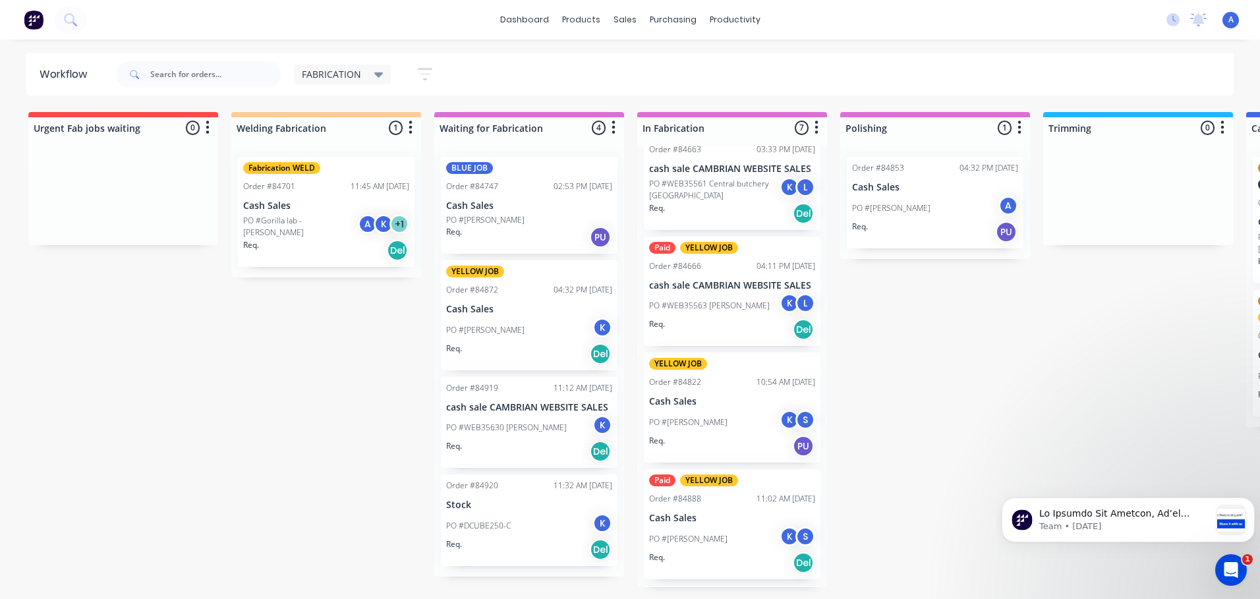
click at [789, 414] on div "K" at bounding box center [789, 420] width 20 height 20
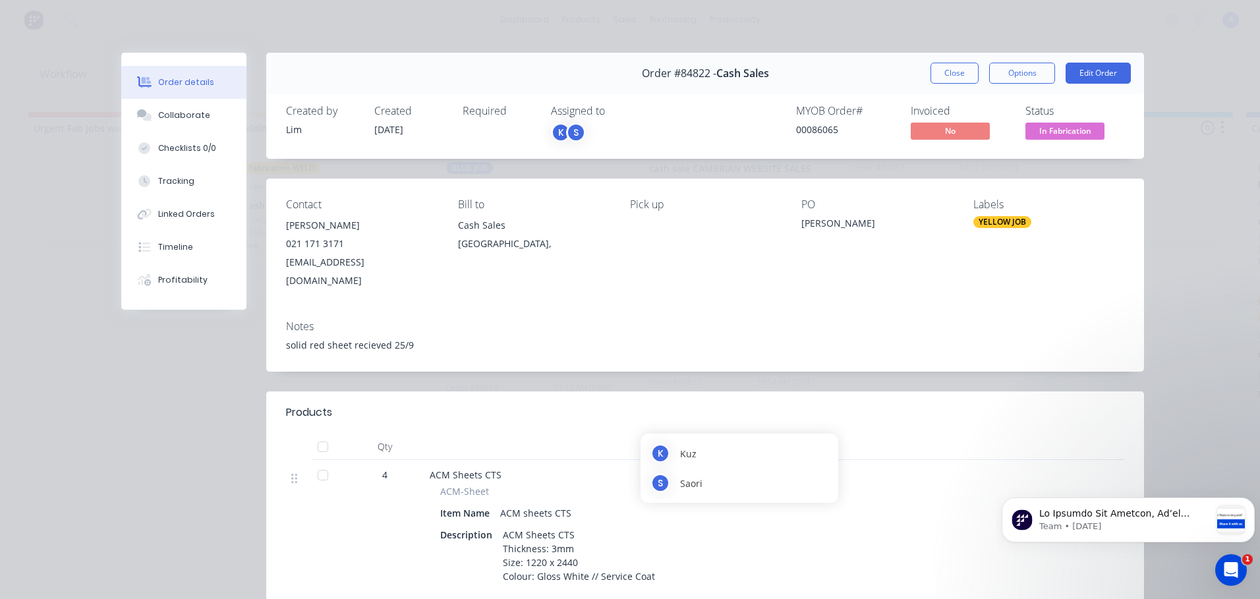
click at [1066, 133] on span "In Fabrication" at bounding box center [1064, 131] width 79 height 16
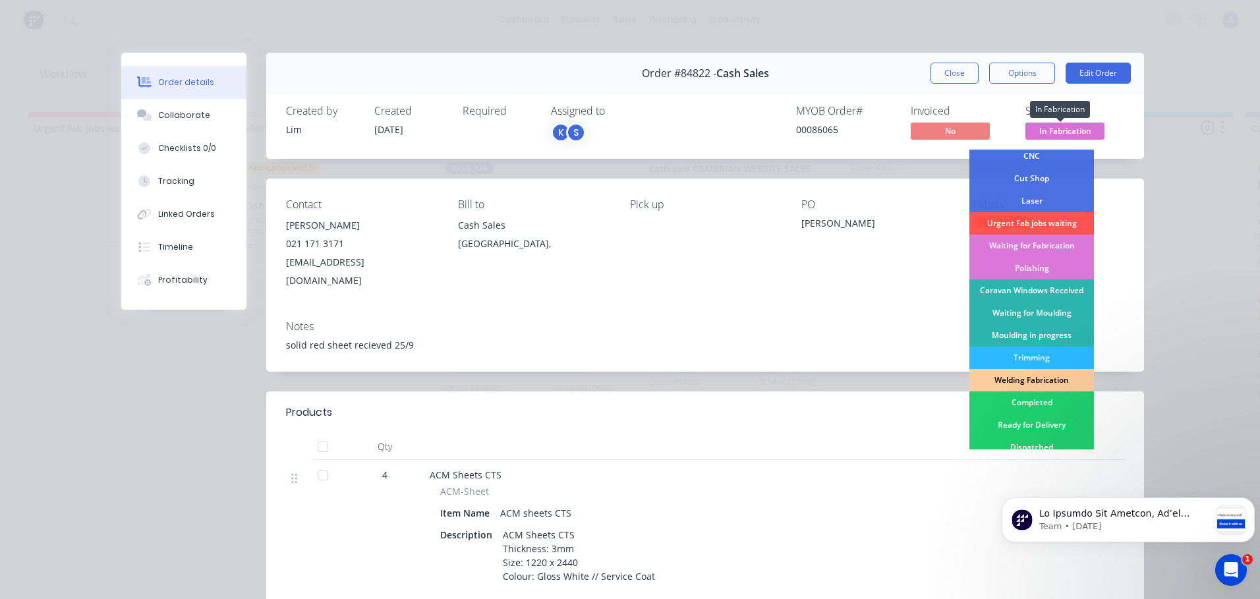
scroll to position [81, 0]
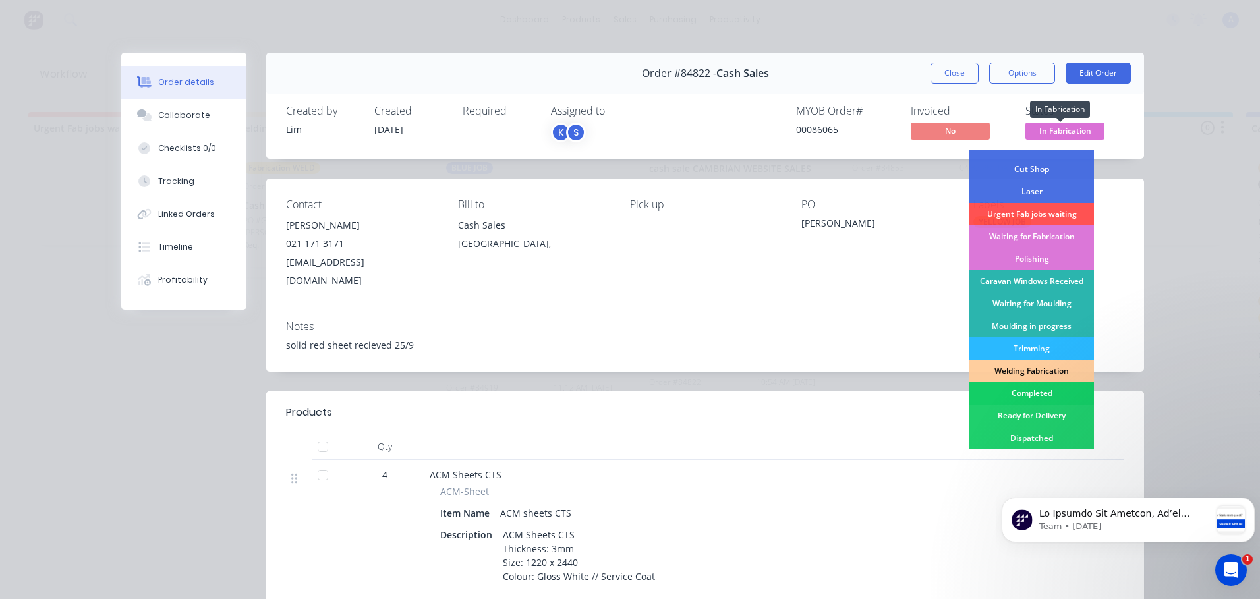
click at [1031, 394] on div "Completed" at bounding box center [1031, 393] width 125 height 22
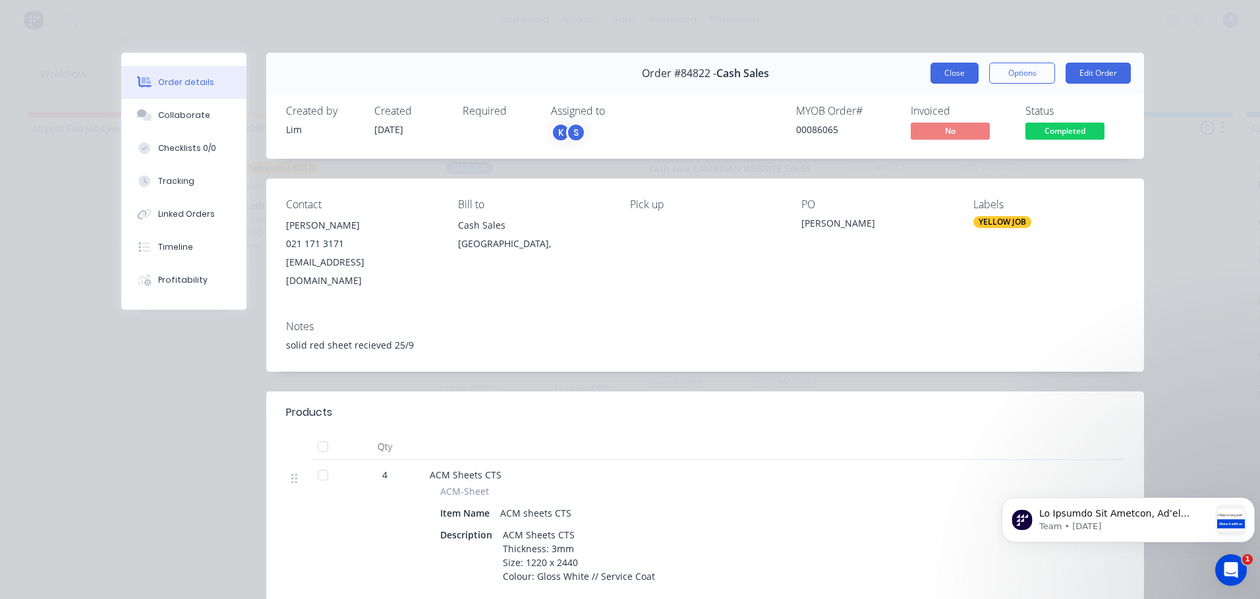
click at [949, 73] on button "Close" at bounding box center [954, 73] width 48 height 21
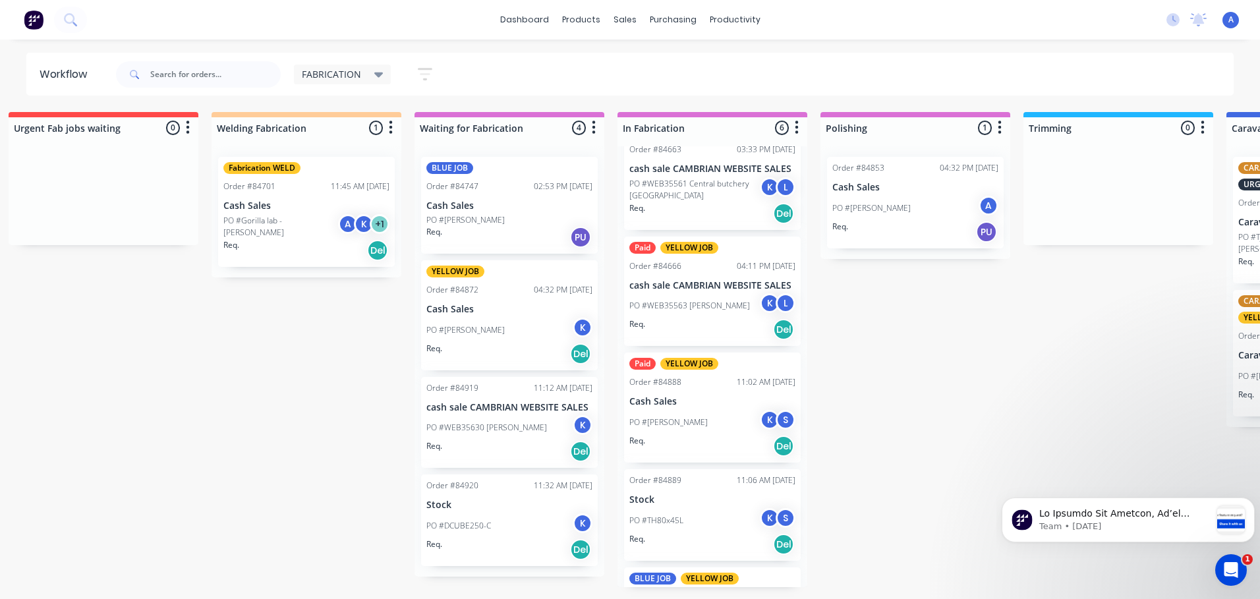
scroll to position [0, 16]
